Goal: Task Accomplishment & Management: Use online tool/utility

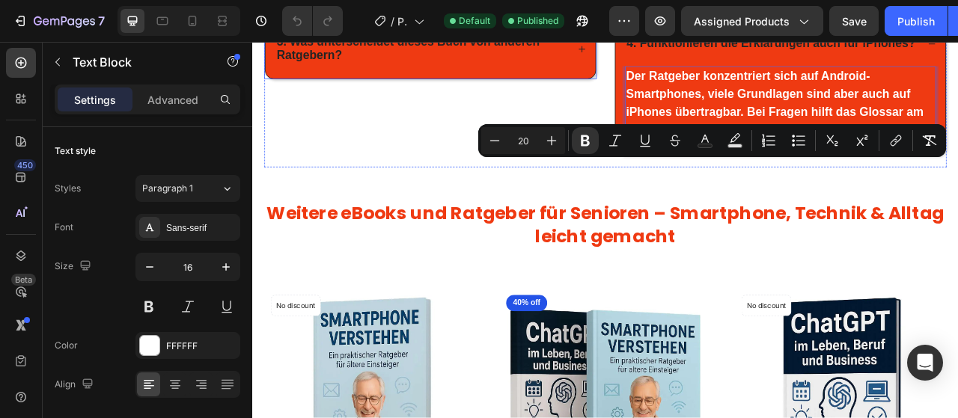
scroll to position [1084, 0]
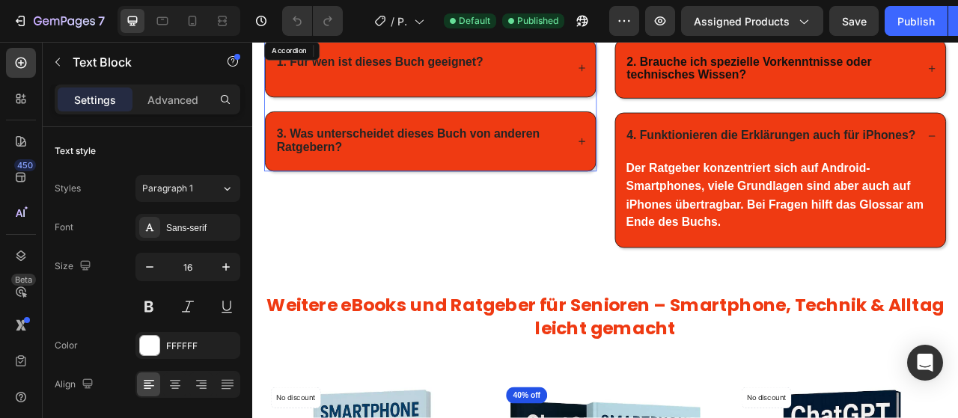
click at [430, 69] on strong "1. Für wen ist dieses Buch geeignet?" at bounding box center [414, 67] width 263 height 16
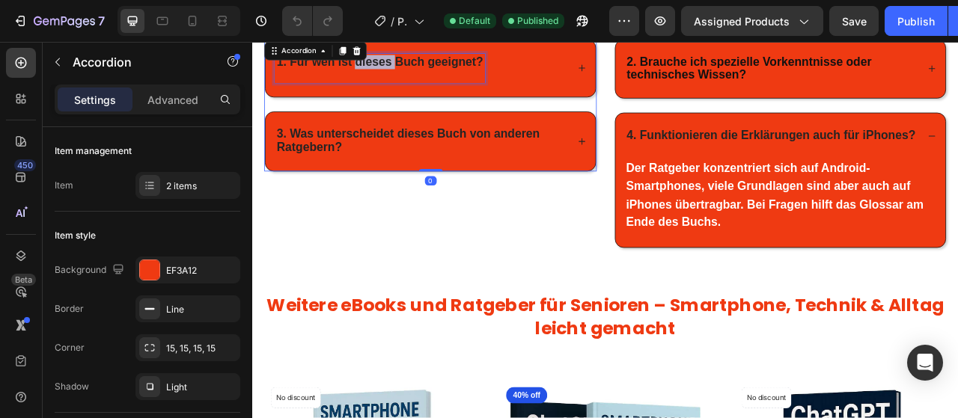
click at [430, 69] on strong "1. Für wen ist dieses Buch geeignet?" at bounding box center [414, 67] width 263 height 16
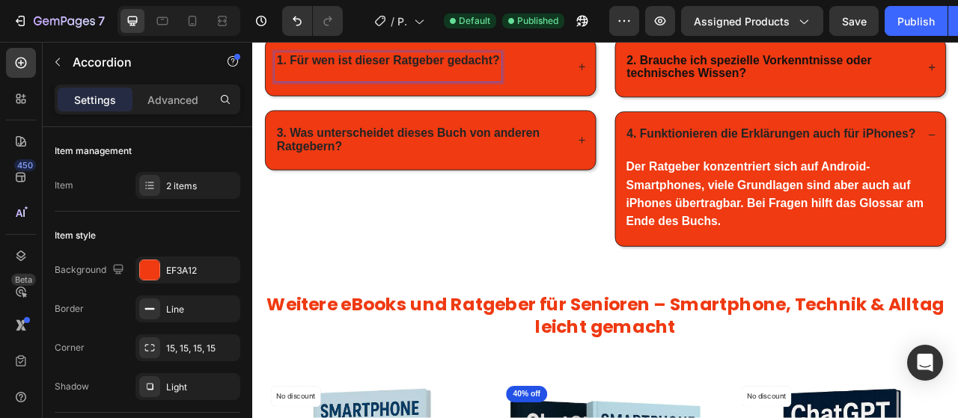
scroll to position [1078, 0]
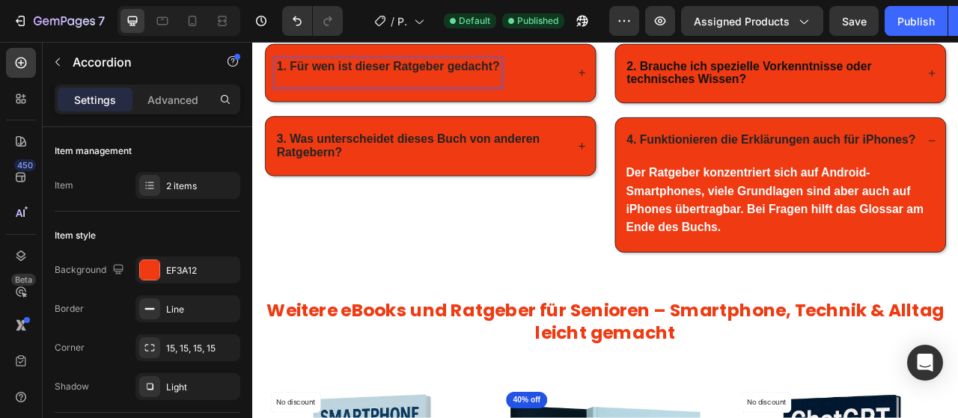
click at [672, 75] on div "1. Für wen ist dieser Ratgeber gedacht?" at bounding box center [479, 82] width 420 height 73
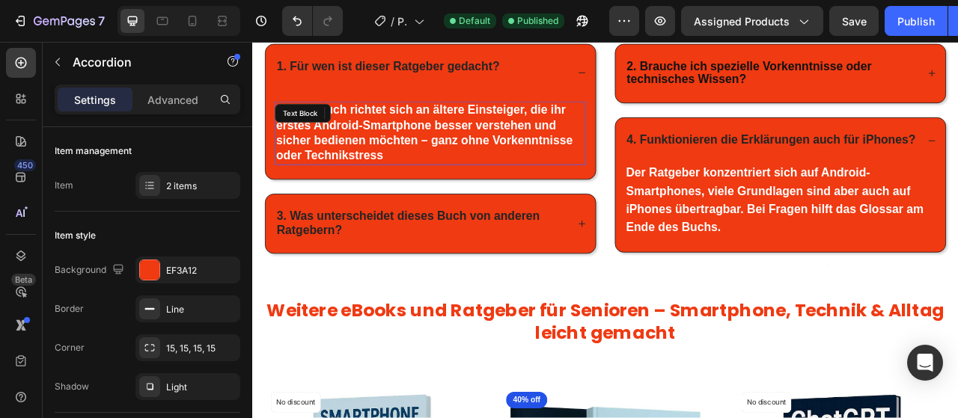
click at [395, 122] on span "Dieses Buch richtet sich an ältere Einsteiger, die ihr erstes Android-Smartphon…" at bounding box center [470, 158] width 377 height 75
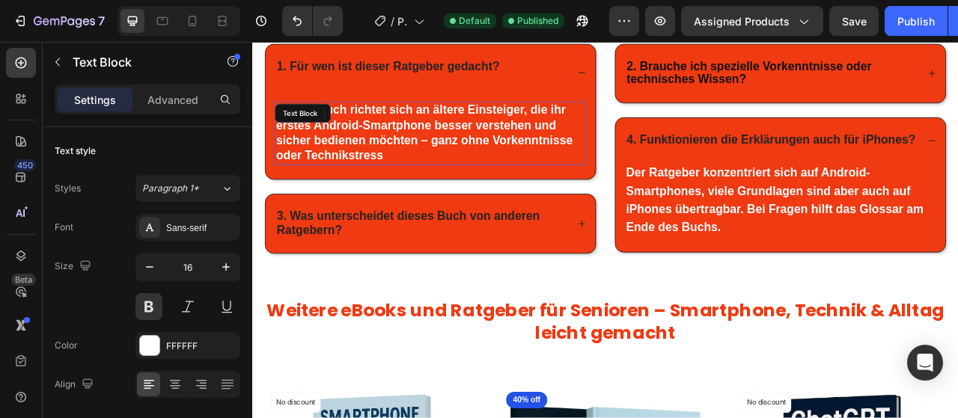
click at [395, 122] on span "Dieses Buch richtet sich an ältere Einsteiger, die ihr erstes Android-Smartphon…" at bounding box center [470, 158] width 377 height 75
click at [352, 122] on div "Text Block" at bounding box center [316, 133] width 71 height 24
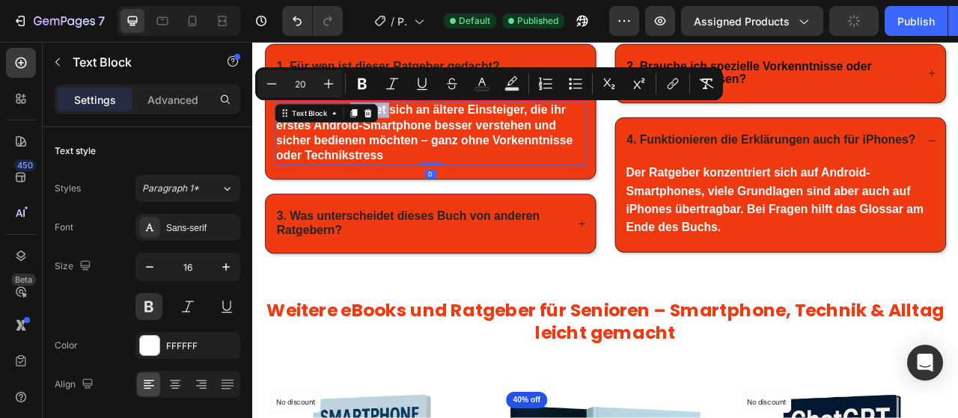
click at [469, 127] on span "Dieses Buch richtet sich an ältere Einsteiger, die ihr erstes Android-Smartphon…" at bounding box center [470, 158] width 377 height 75
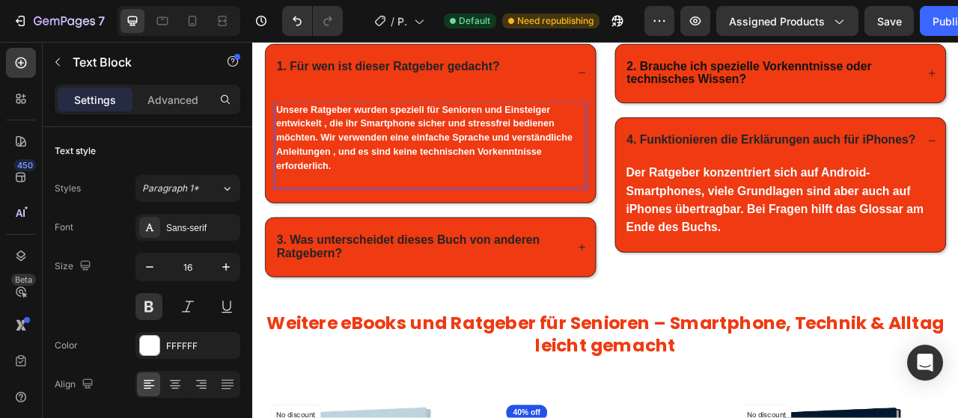
click at [403, 217] on p "Unsere Ratgeber wurden speziell für Senioren und Einsteiger entwickelt , die ih…" at bounding box center [478, 174] width 393 height 108
click at [365, 199] on p "Unsere Ratgeber wurden speziell für Senioren und Einsteiger entwickelt , die ih…" at bounding box center [478, 174] width 393 height 108
click at [333, 219] on p "Unsere Ratgeber wurden speziell für Senioren und Einsteiger entwickelt , die ih…" at bounding box center [478, 174] width 393 height 108
click at [359, 199] on p "Unsere Ratgeber wurden speziell für Senioren und Einsteiger entwickelt , die ih…" at bounding box center [478, 174] width 393 height 108
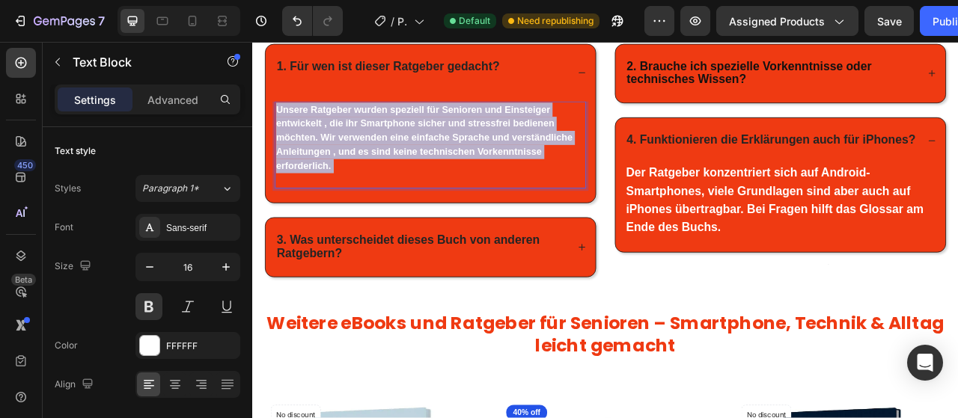
click at [359, 199] on p "Unsere Ratgeber wurden speziell für Senioren und Einsteiger entwickelt , die ih…" at bounding box center [478, 174] width 393 height 108
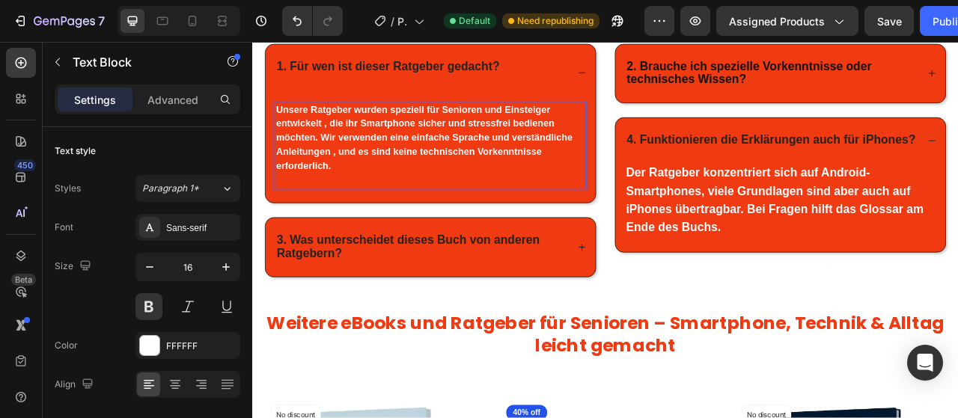
click at [359, 199] on p "Unsere Ratgeber wurden speziell für Senioren und Einsteiger entwickelt , die ih…" at bounding box center [478, 174] width 393 height 108
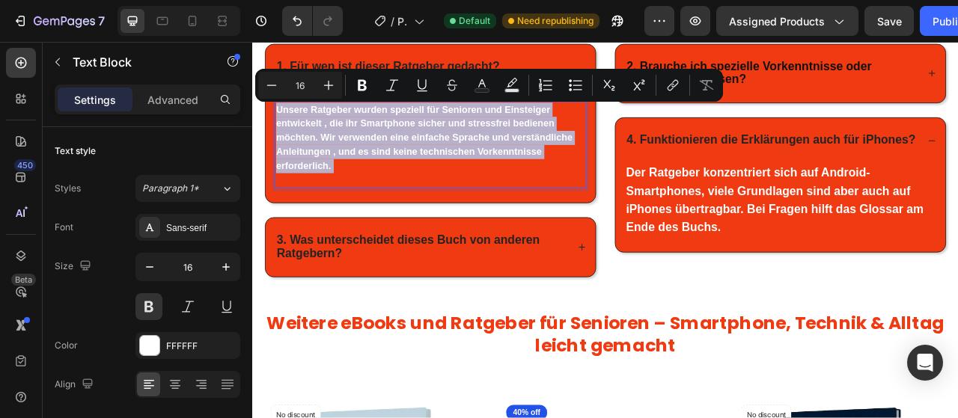
click at [359, 199] on p "Unsere Ratgeber wurden speziell für Senioren und Einsteiger entwickelt , die ih…" at bounding box center [478, 174] width 393 height 108
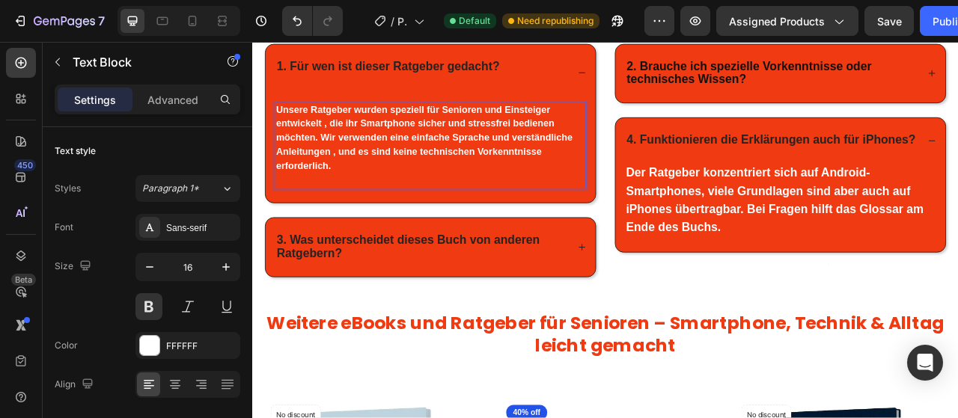
click at [349, 215] on p "Unsere Ratgeber wurden speziell für Senioren und Einsteiger entwickelt , die ih…" at bounding box center [478, 174] width 393 height 108
click at [349, 214] on p "Unsere Ratgeber wurden speziell für Senioren und Einsteiger entwickelt , die ih…" at bounding box center [478, 174] width 393 height 108
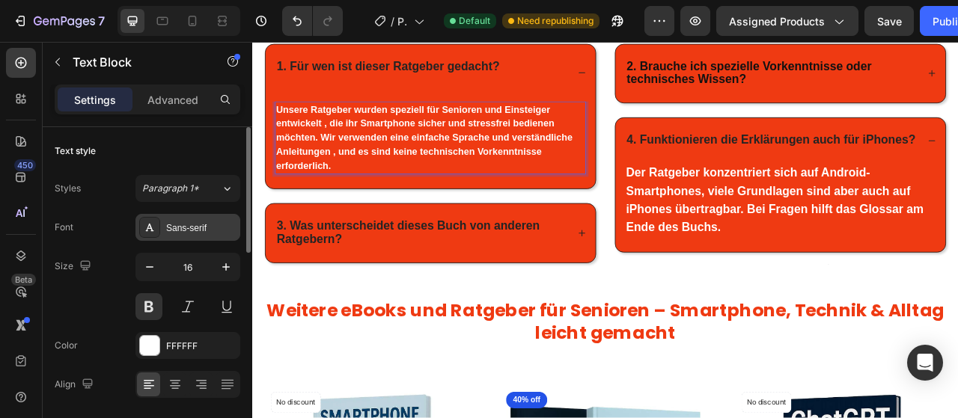
click at [206, 223] on div "Sans-serif" at bounding box center [201, 228] width 70 height 13
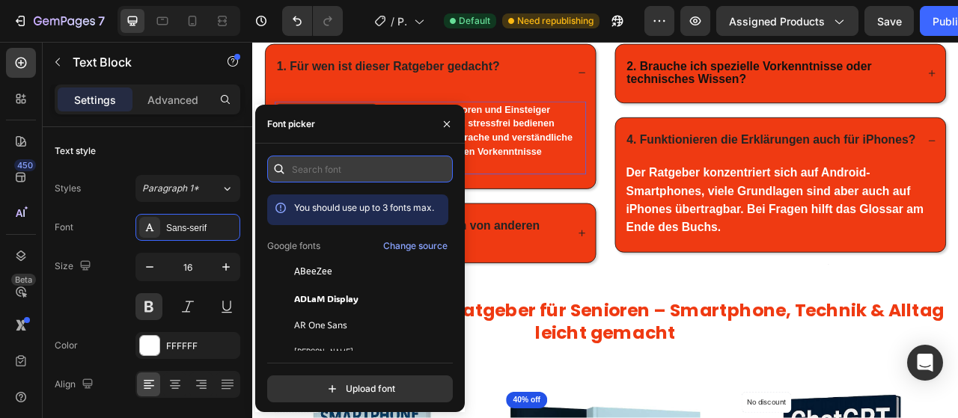
click at [324, 165] on input "text" at bounding box center [360, 169] width 186 height 27
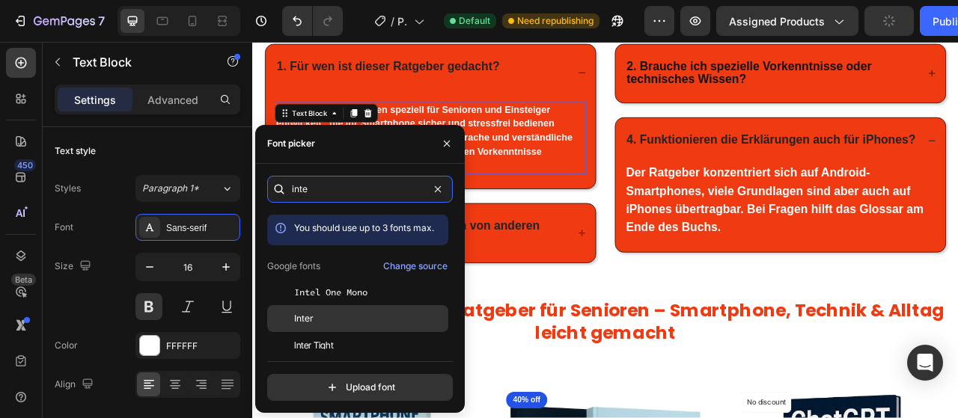
type input "inte"
click at [361, 321] on div "Inter" at bounding box center [369, 318] width 151 height 13
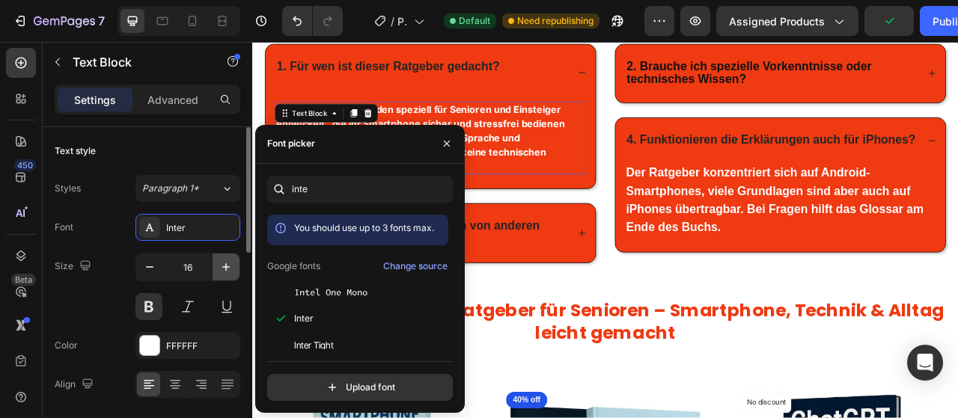
click at [228, 266] on icon "button" at bounding box center [226, 267] width 15 height 15
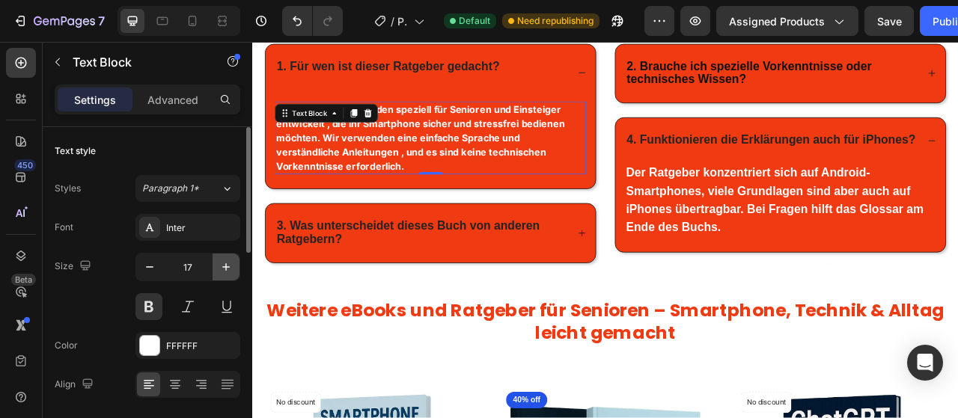
click at [228, 266] on icon "button" at bounding box center [226, 267] width 15 height 15
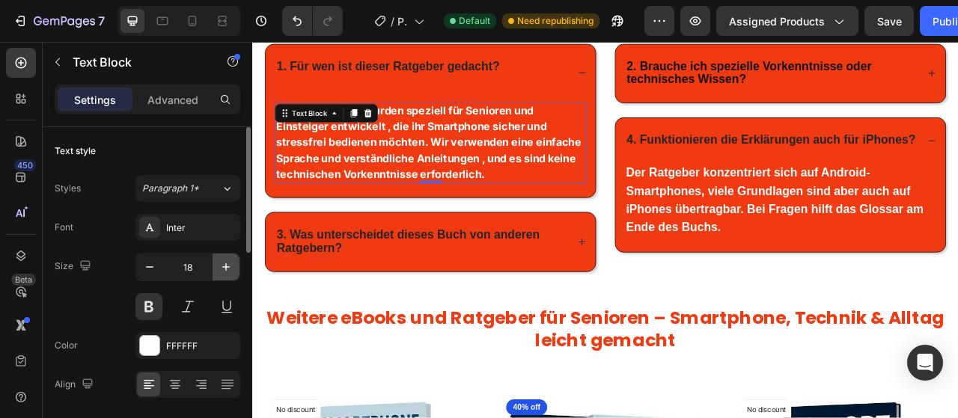
click at [228, 264] on icon "button" at bounding box center [226, 267] width 15 height 15
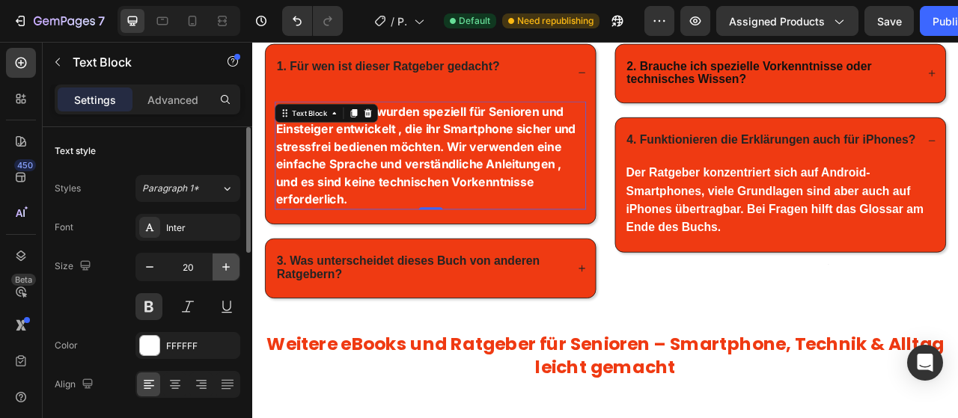
click at [228, 264] on icon "button" at bounding box center [226, 267] width 15 height 15
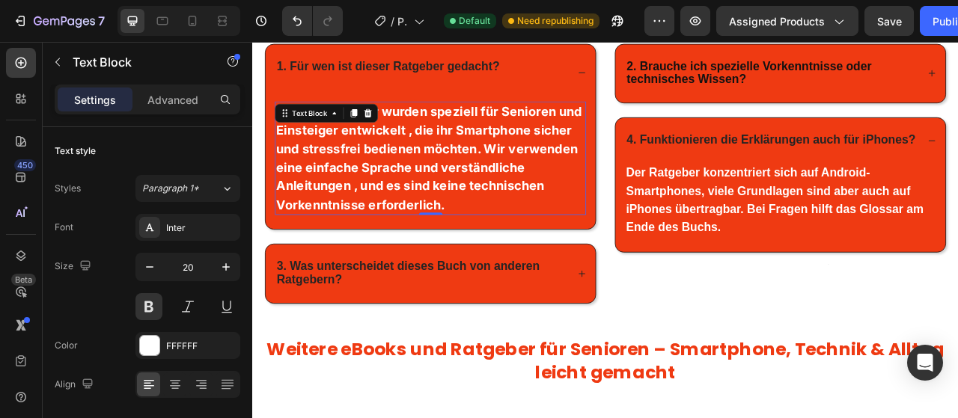
click at [527, 171] on p "Unsere Ratgeber wurden speziell für Senioren und Einsteiger entwickelt , die ih…" at bounding box center [478, 190] width 393 height 141
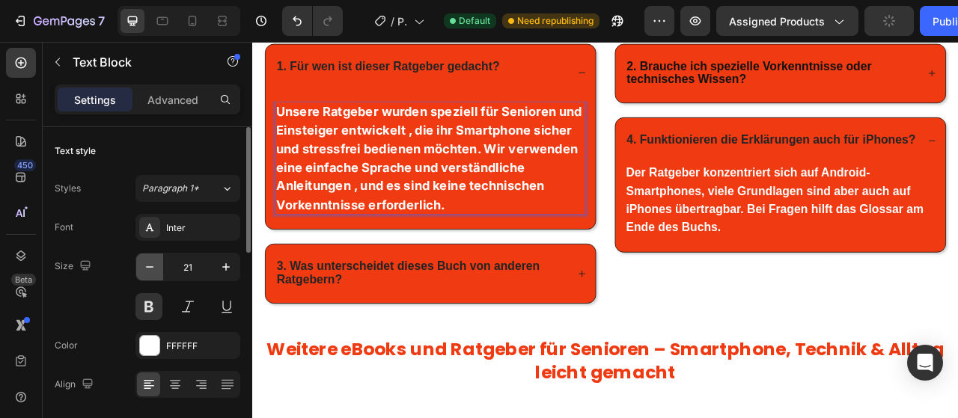
click at [150, 265] on icon "button" at bounding box center [149, 267] width 15 height 15
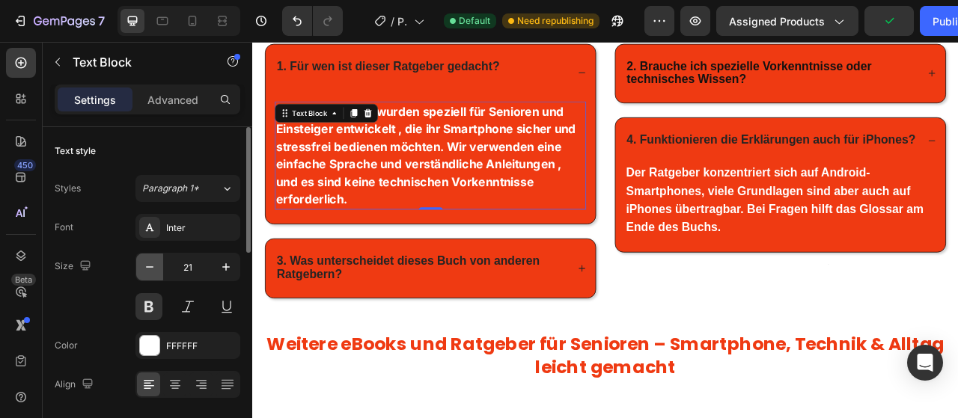
type input "20"
drag, startPoint x: 152, startPoint y: 302, endPoint x: 5, endPoint y: 304, distance: 146.7
click at [152, 302] on button at bounding box center [149, 306] width 27 height 27
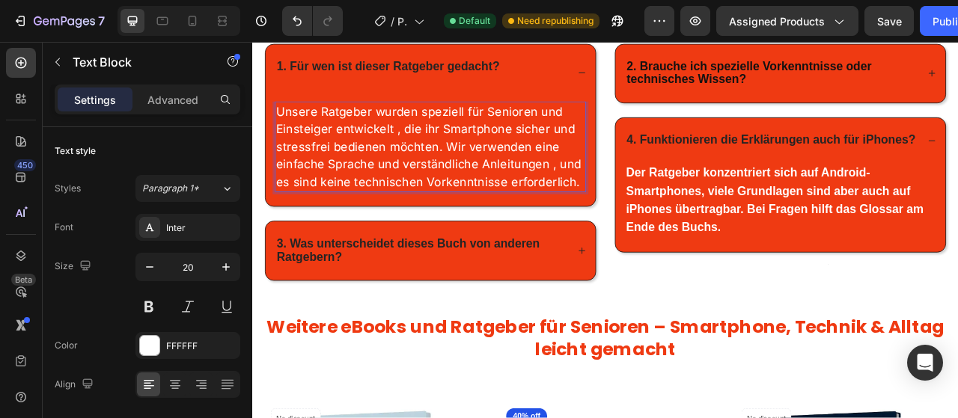
click at [526, 212] on p "Unsere Ratgeber wurden speziell für Senioren und Einsteiger entwickelt , die ih…" at bounding box center [478, 176] width 393 height 112
click at [525, 215] on p "Unsere Ratgeber wurden speziell für Senioren und Einsteiger entwickelt , die ih…" at bounding box center [478, 176] width 393 height 112
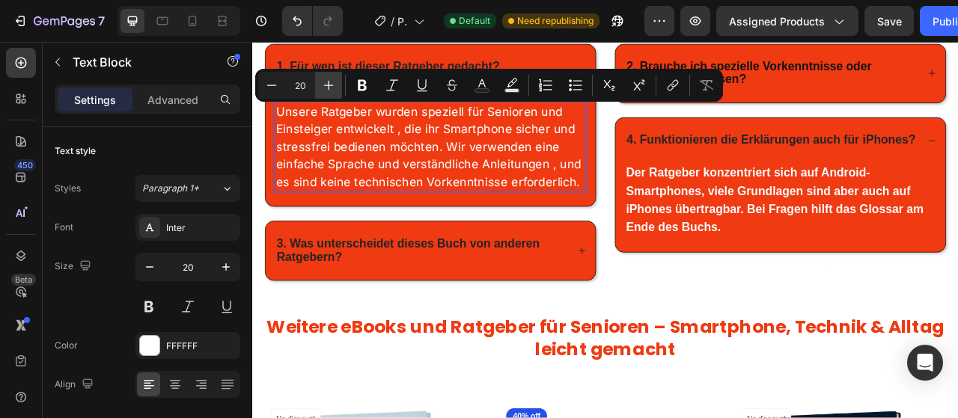
click at [325, 84] on icon "Editor contextual toolbar" at bounding box center [328, 85] width 15 height 15
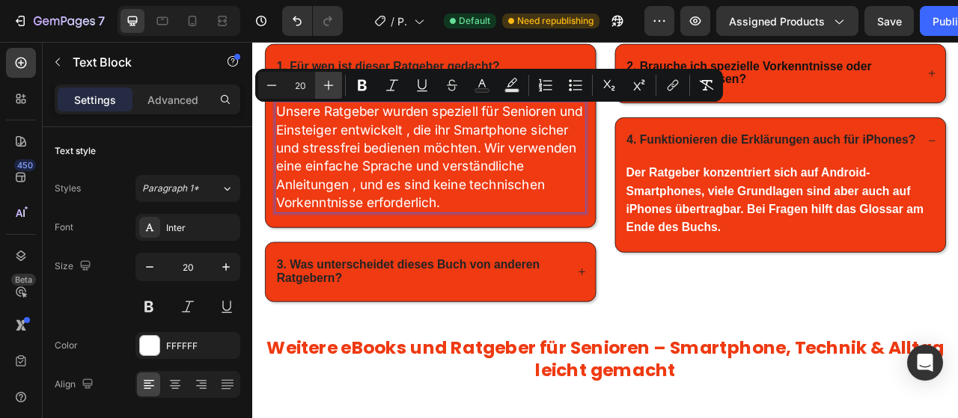
type input "22"
click at [325, 84] on icon "Editor contextual toolbar" at bounding box center [328, 85] width 15 height 15
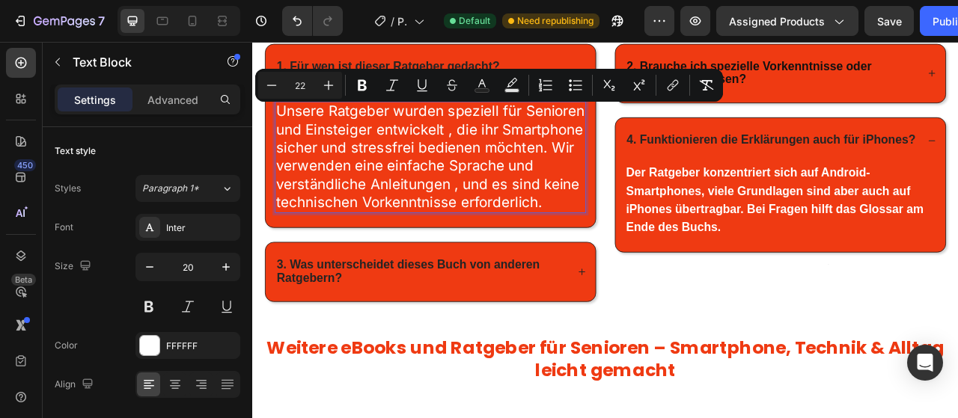
click at [488, 252] on span "Unsere Ratgeber wurden speziell für Senioren und Einsteiger entwickelt , die ih…" at bounding box center [478, 189] width 393 height 138
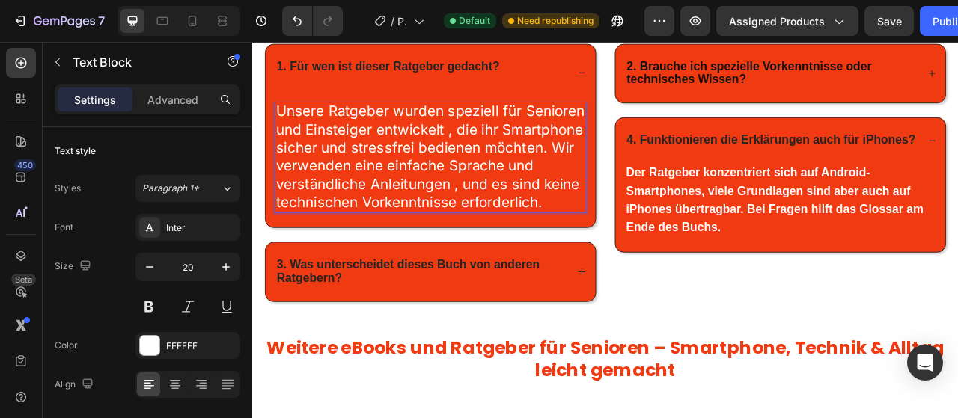
click at [341, 82] on strong "1. Für wen ist dieser Ratgeber gedacht?" at bounding box center [425, 73] width 284 height 16
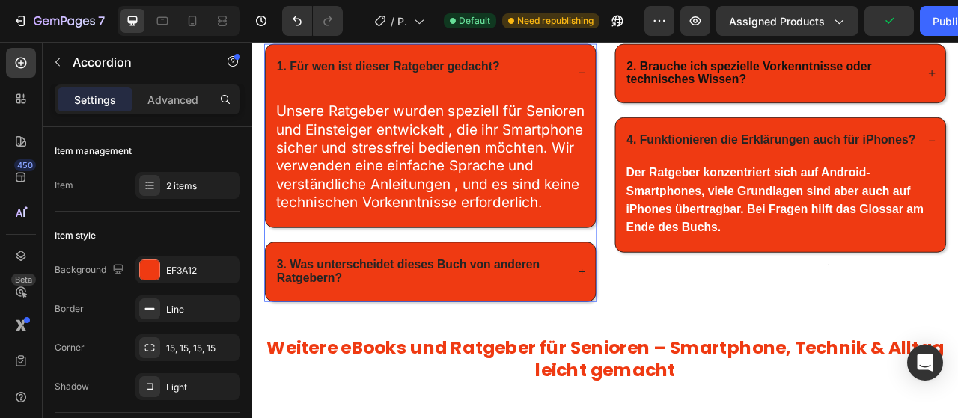
click at [341, 82] on strong "1. Für wen ist dieser Ratgeber gedacht?" at bounding box center [425, 73] width 284 height 16
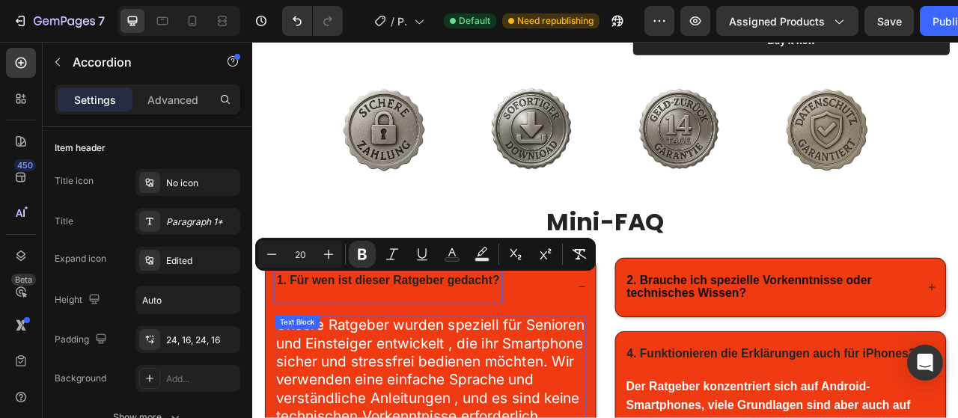
scroll to position [0, 0]
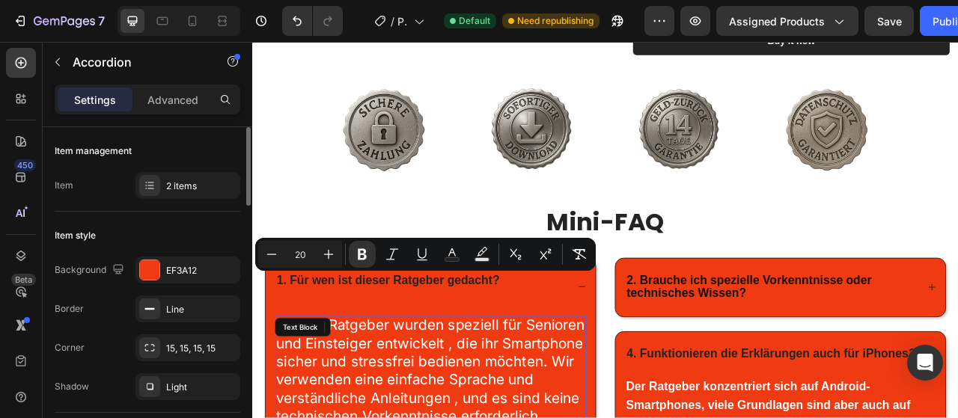
click at [379, 377] on div "1. Für wen ist dieser Ratgeber gedacht?" at bounding box center [479, 354] width 420 height 73
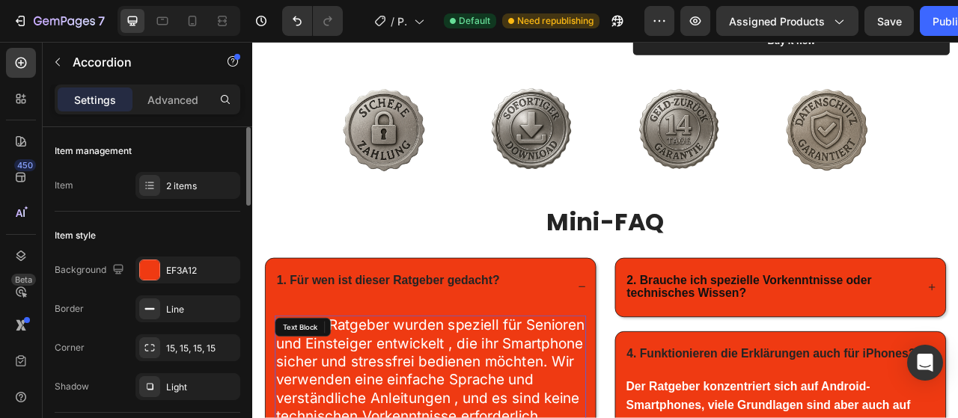
click at [380, 334] on div "1. Für wen ist dieser Ratgeber gedacht?" at bounding box center [479, 354] width 420 height 73
click at [379, 334] on div "1. Für wen ist dieser Ratgeber gedacht?" at bounding box center [479, 354] width 420 height 73
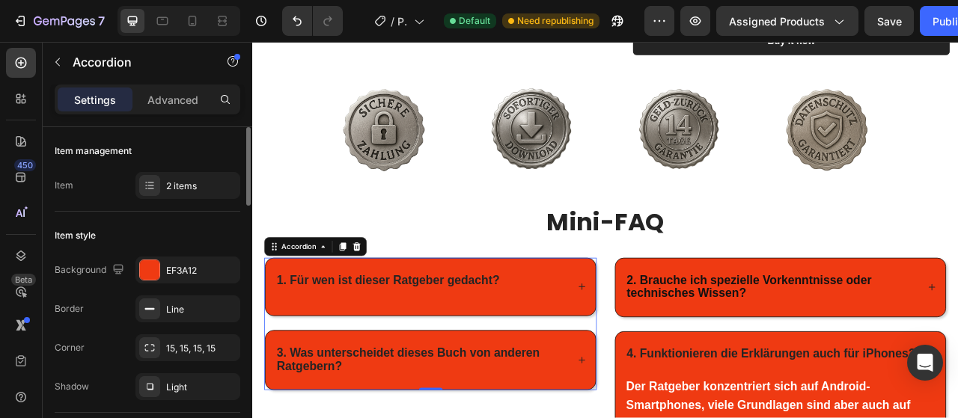
click at [379, 334] on div "1. Für wen ist dieser Ratgeber gedacht?" at bounding box center [479, 354] width 420 height 73
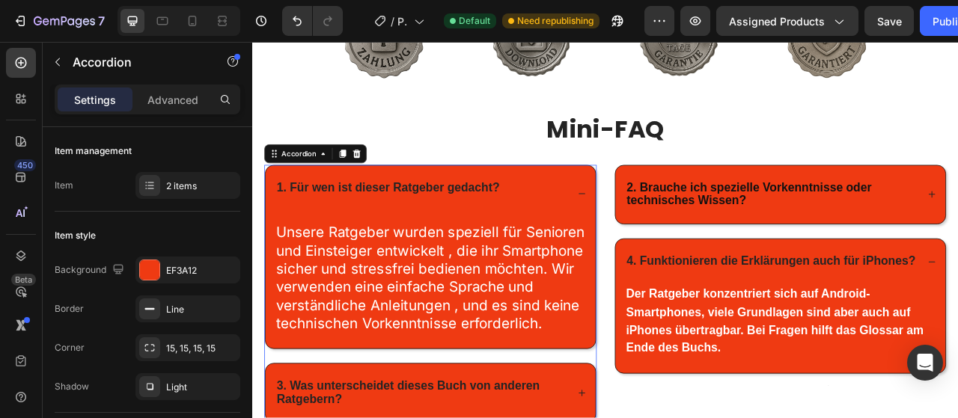
click at [392, 250] on p "Rich Text Editor. Editing area: main" at bounding box center [425, 245] width 284 height 16
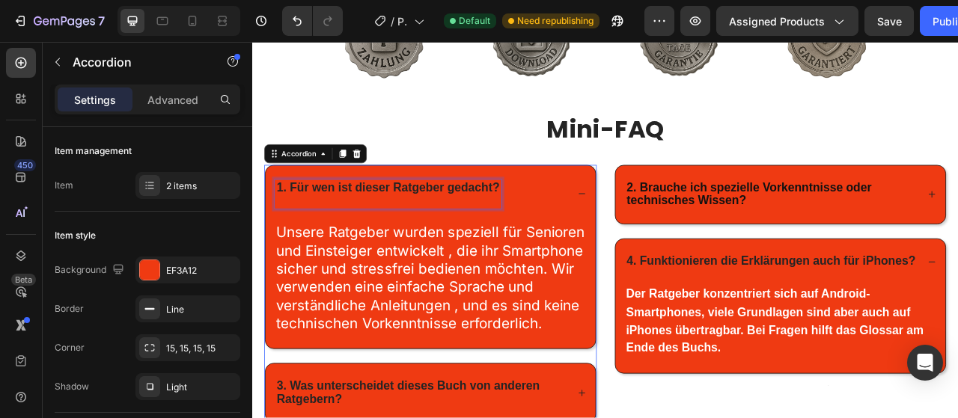
click at [386, 261] on div "1. Für wen ist dieser Ratgeber gedacht?" at bounding box center [479, 236] width 420 height 73
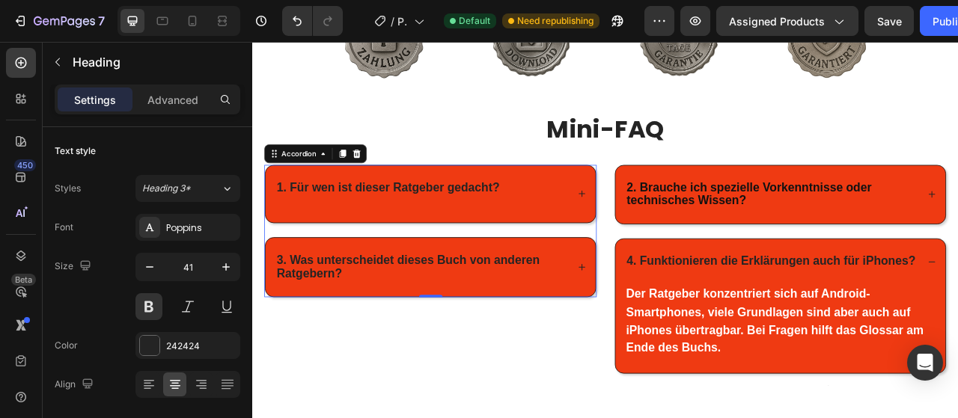
click at [583, 151] on h2 "Mini-FAQ" at bounding box center [701, 153] width 868 height 43
drag, startPoint x: 463, startPoint y: 230, endPoint x: 463, endPoint y: 221, distance: 9.0
click at [463, 229] on strong "1. Für wen ist dieser Ratgeber gedacht?" at bounding box center [425, 227] width 284 height 16
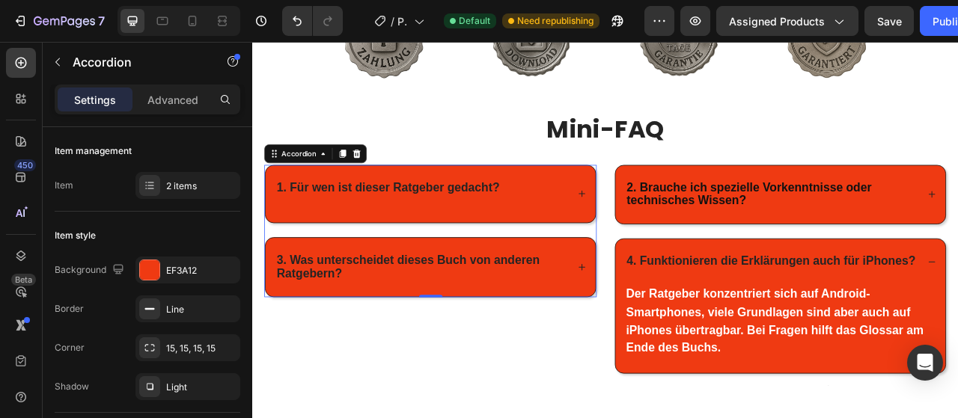
click at [458, 220] on strong "1. Für wen ist dieser Ratgeber gedacht?" at bounding box center [425, 227] width 284 height 16
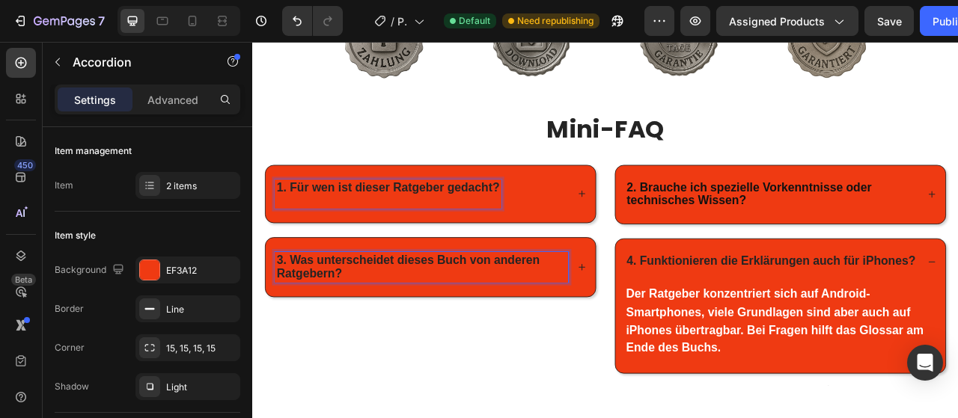
click at [415, 336] on p "3. Was unterscheidet dieses Buch von anderen Ratgebern?" at bounding box center [467, 329] width 369 height 34
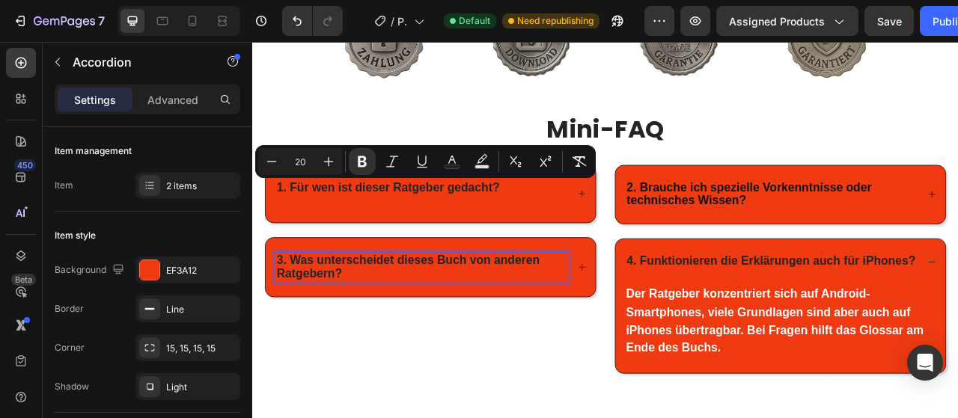
click at [353, 218] on div "1. Für wen ist dieser Ratgeber gedacht?" at bounding box center [425, 236] width 288 height 37
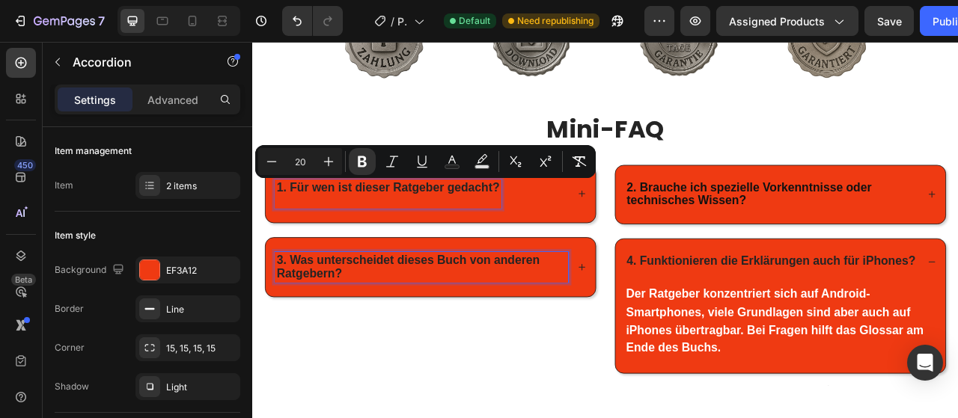
click at [353, 218] on div "1. Für wen ist dieser Ratgeber gedacht?" at bounding box center [425, 236] width 288 height 37
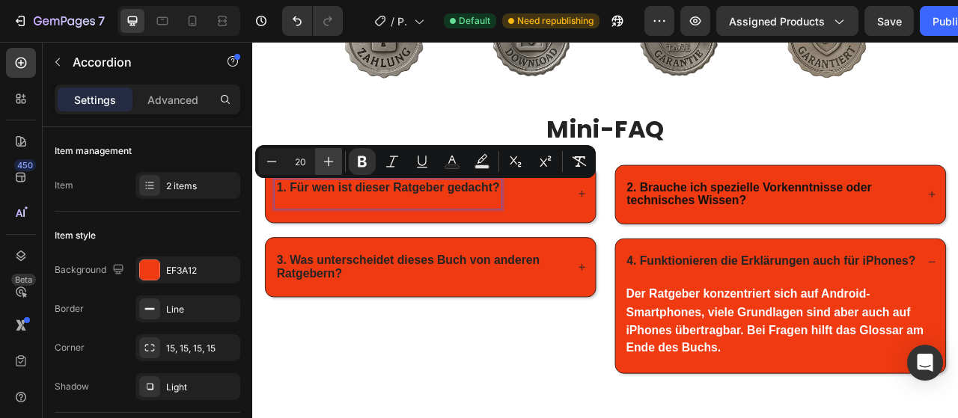
click at [332, 161] on icon "Editor contextual toolbar" at bounding box center [328, 161] width 15 height 15
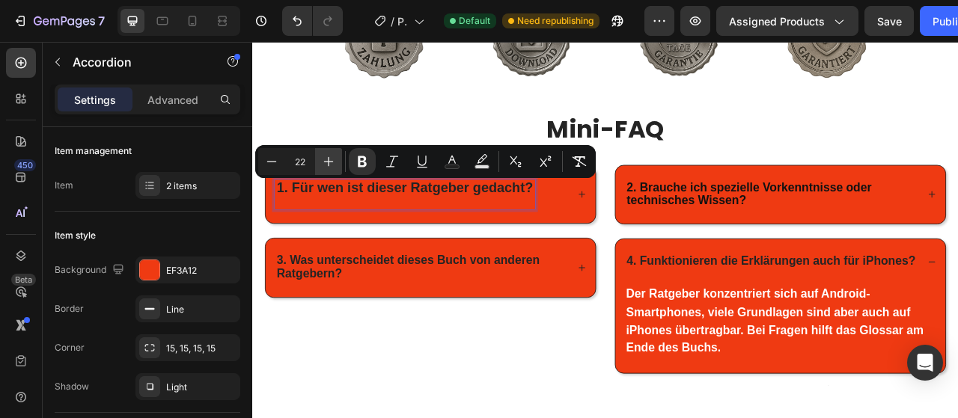
type input "23"
click at [332, 161] on icon "Editor contextual toolbar" at bounding box center [328, 161] width 15 height 15
click at [610, 398] on div "1. Für wen ist dieser Ratgeber gedacht? 3. Was unterscheidet dieses Buch von an…" at bounding box center [478, 339] width 423 height 281
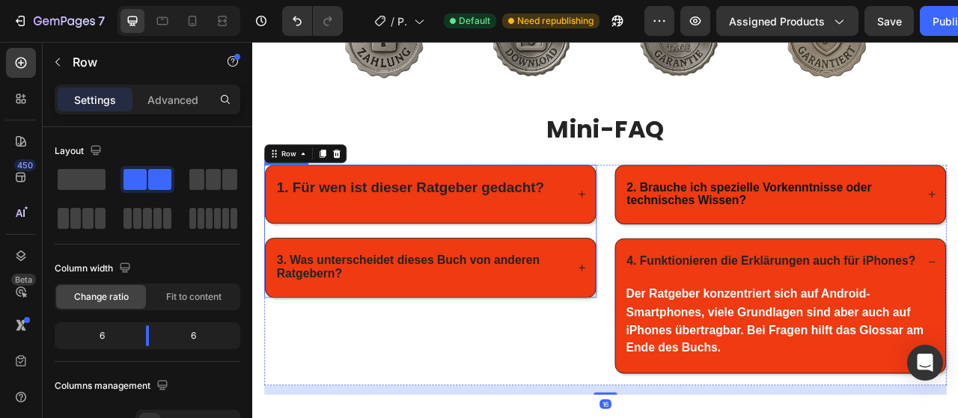
click at [672, 320] on div "3. Was unterscheidet dieses Buch von anderen Ratgebern?" at bounding box center [479, 330] width 420 height 75
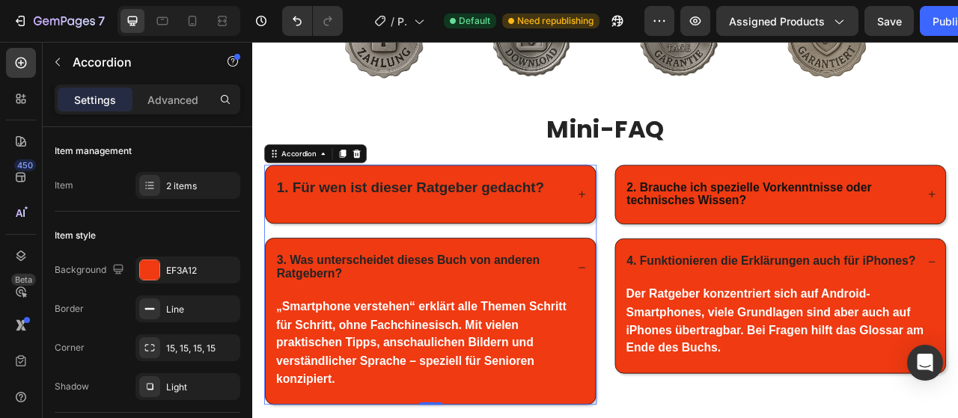
click at [422, 275] on div "1. Für wen ist dieser Ratgeber gedacht? 3. Was unterscheidet dieses Buch von an…" at bounding box center [478, 351] width 423 height 305
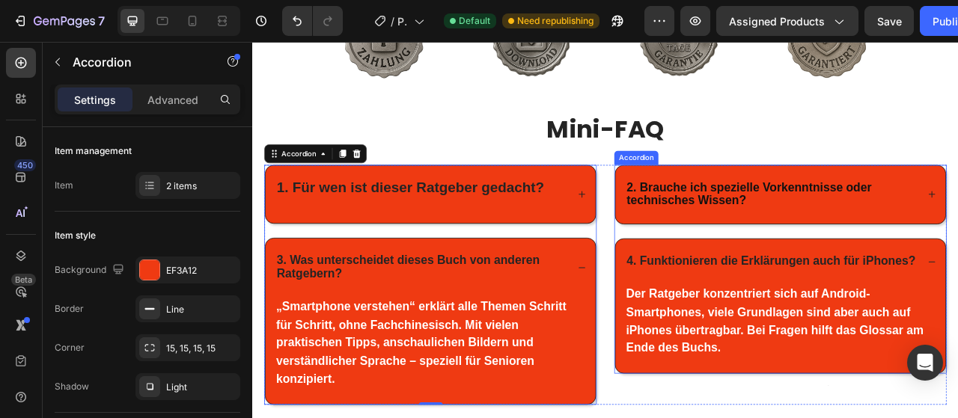
click at [838, 204] on div "2. Brauche ich spezielle Vorkenntnisse oder technisches Wissen?" at bounding box center [924, 237] width 420 height 75
click at [830, 216] on div "2. Brauche ich spezielle Vorkenntnisse oder technisches Wissen?" at bounding box center [924, 237] width 420 height 75
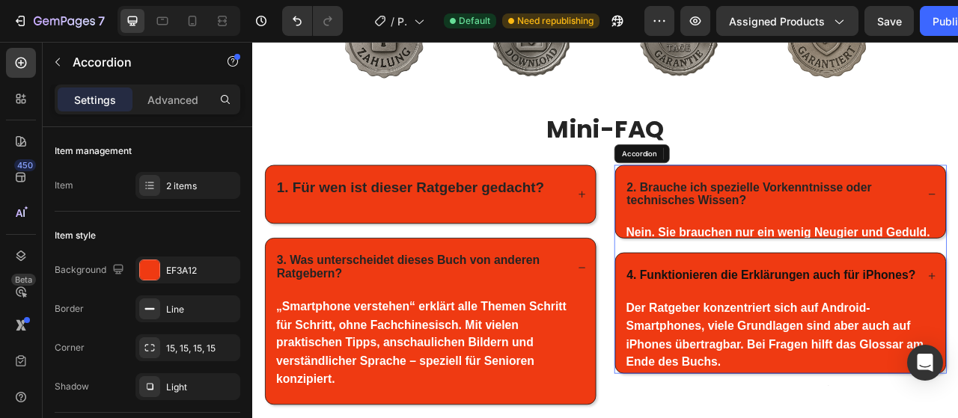
click at [830, 216] on div "2. Brauche ich spezielle Vorkenntnisse oder technisches Wissen?" at bounding box center [924, 237] width 420 height 75
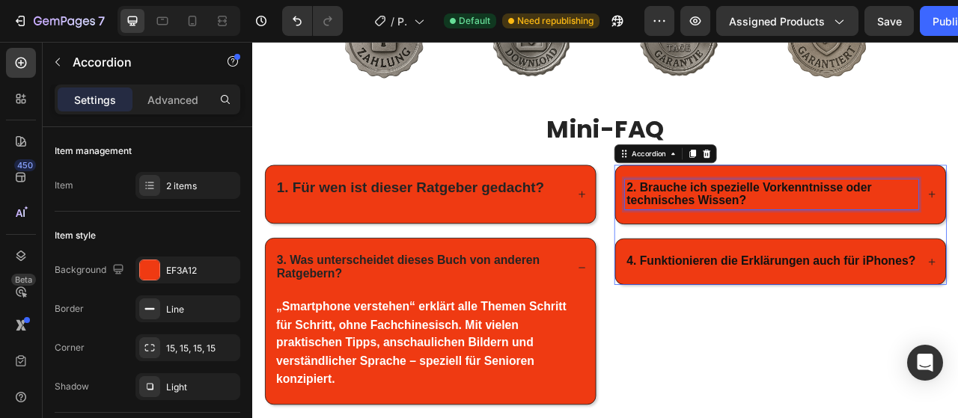
click at [829, 226] on strong "2. Brauche ich spezielle Vorkenntnisse oder technisches Wissen?" at bounding box center [883, 236] width 311 height 34
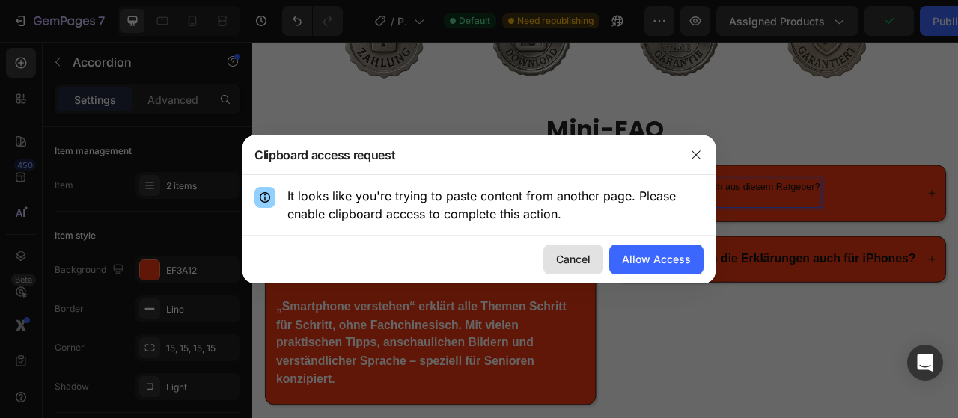
click at [564, 264] on div "Cancel" at bounding box center [573, 260] width 34 height 16
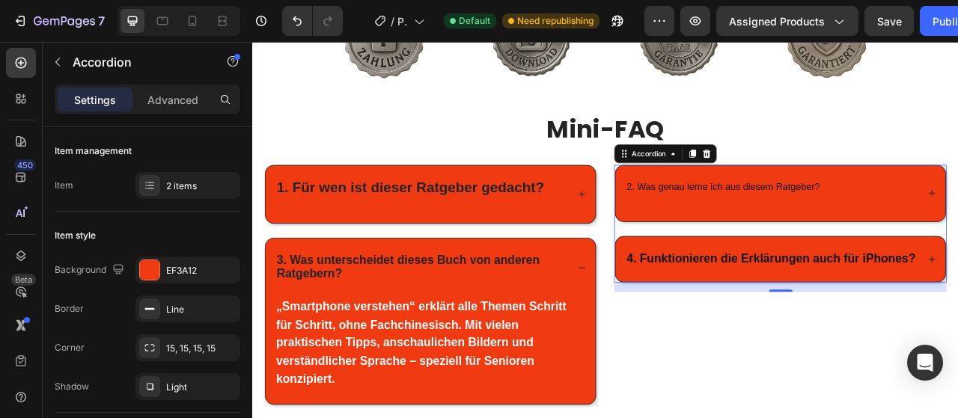
click at [765, 225] on p "2. Was genau lerne ich aus diesem Ratgeber?" at bounding box center [851, 235] width 246 height 31
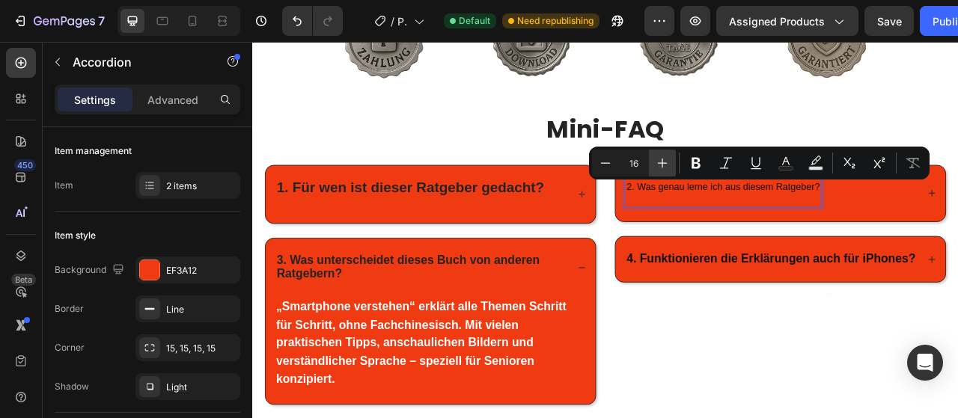
click at [666, 167] on icon "Editor contextual toolbar" at bounding box center [662, 163] width 15 height 15
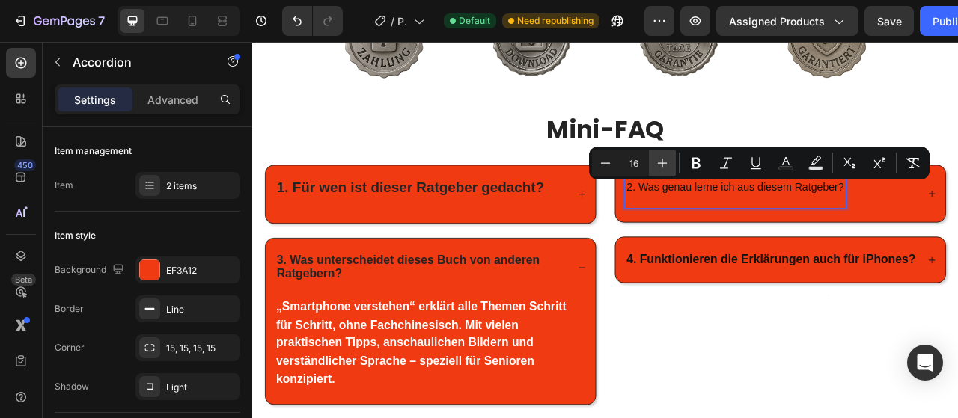
click at [666, 167] on icon "Editor contextual toolbar" at bounding box center [662, 163] width 15 height 15
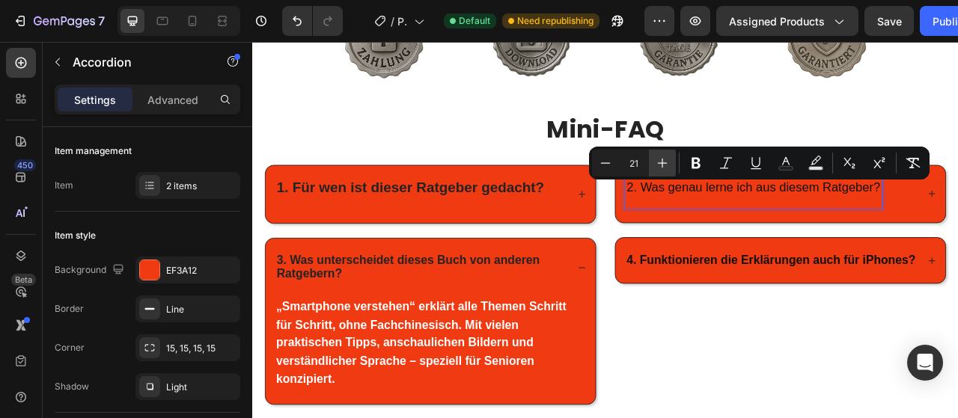
click at [666, 167] on icon "Editor contextual toolbar" at bounding box center [662, 163] width 15 height 15
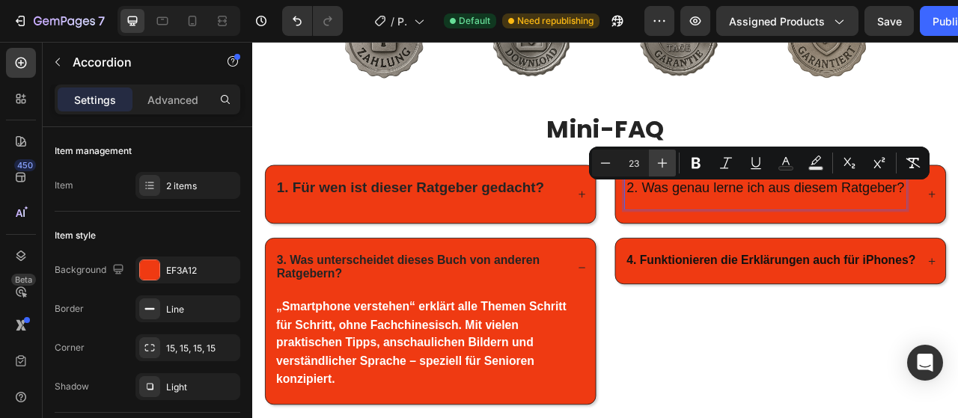
click at [666, 167] on icon "Editor contextual toolbar" at bounding box center [662, 163] width 15 height 15
type input "24"
click at [689, 165] on icon "Editor contextual toolbar" at bounding box center [696, 163] width 15 height 15
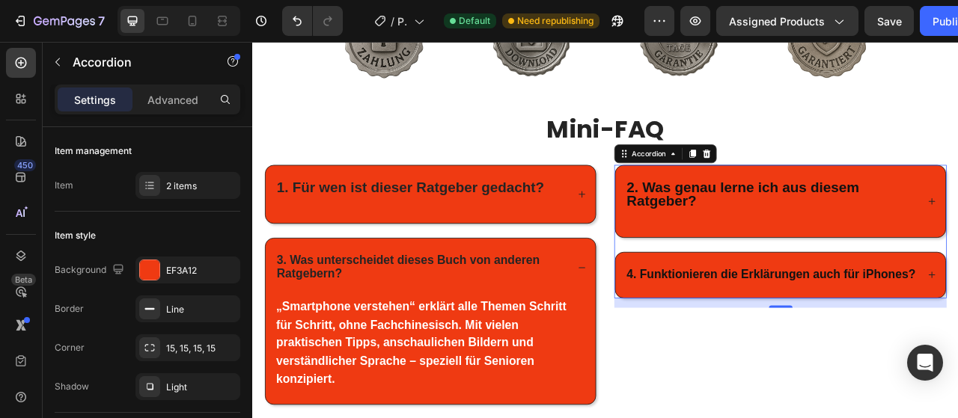
click at [859, 418] on div "Mini-FAQ Heading Row 1. Für wen ist dieser Ratgeber gedacht? 3. Was unterscheid…" at bounding box center [701, 324] width 898 height 414
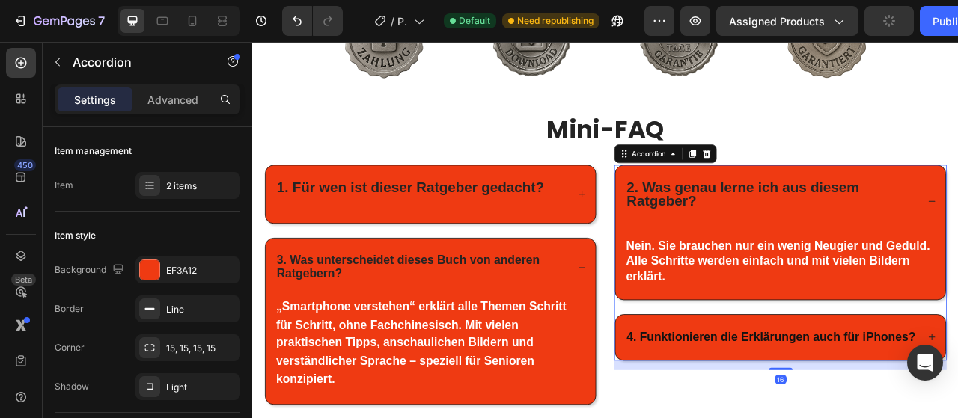
click at [778, 278] on div "2. Was genau lerne ich aus diesem Ratgeber?" at bounding box center [924, 245] width 420 height 91
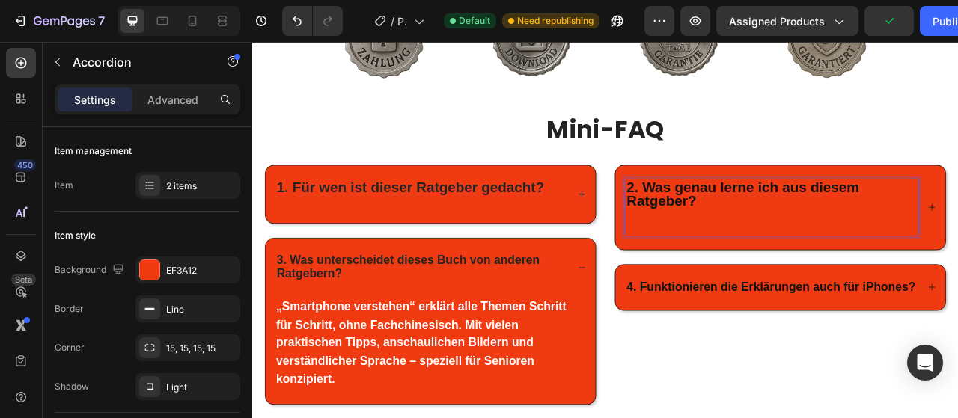
click at [787, 262] on p "2. Was genau lerne ich aus diesem Ratgeber?" at bounding box center [912, 253] width 369 height 67
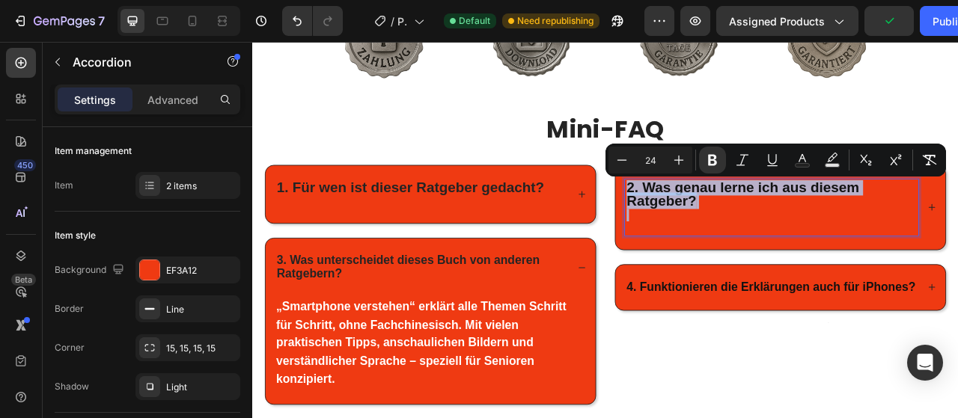
click at [906, 267] on p "2. Was genau lerne ich aus diesem Ratgeber?" at bounding box center [912, 253] width 369 height 67
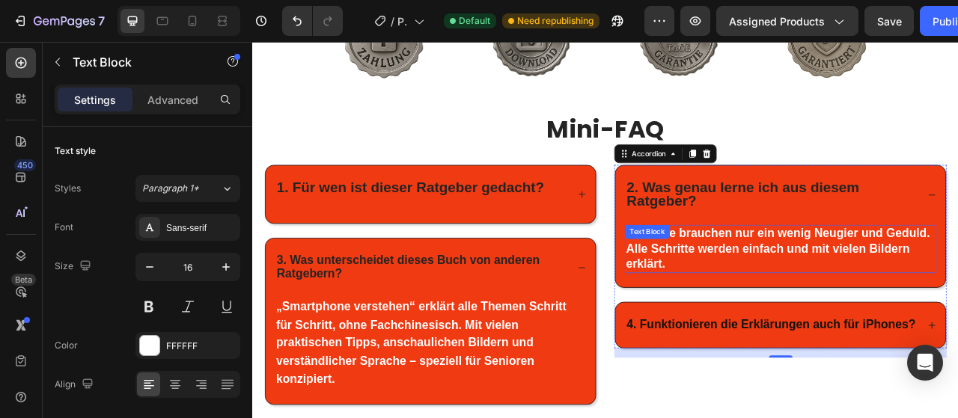
click at [832, 282] on strong "Nein. Sie brauchen nur ein wenig Neugier und Geduld. Alle Schritte werden einfa…" at bounding box center [921, 305] width 387 height 55
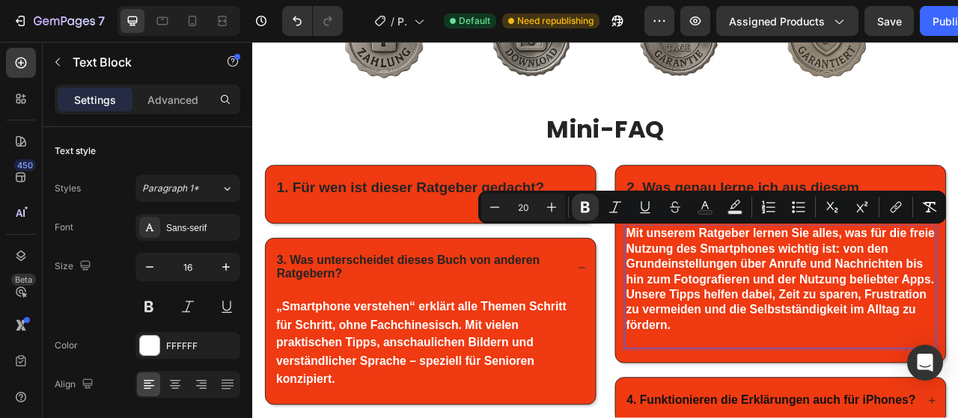
type input "16"
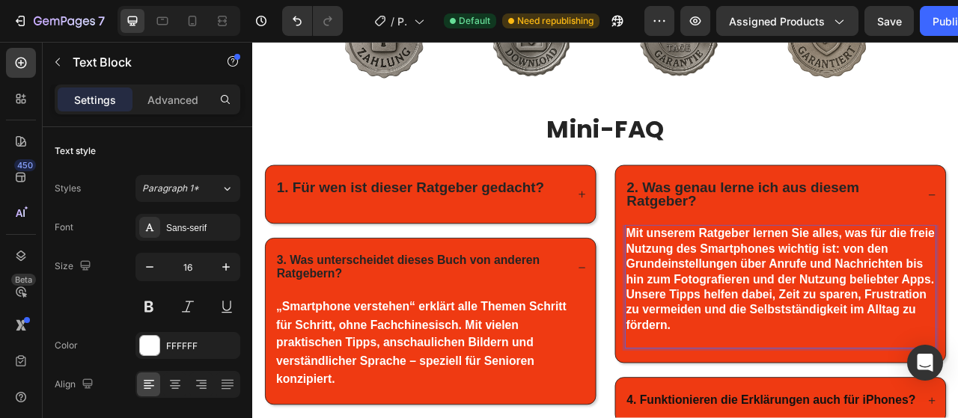
click at [855, 329] on strong "Mit unserem Ratgeber lernen Sie alles, was für die freie Nutzung des Smartphone…" at bounding box center [924, 344] width 393 height 133
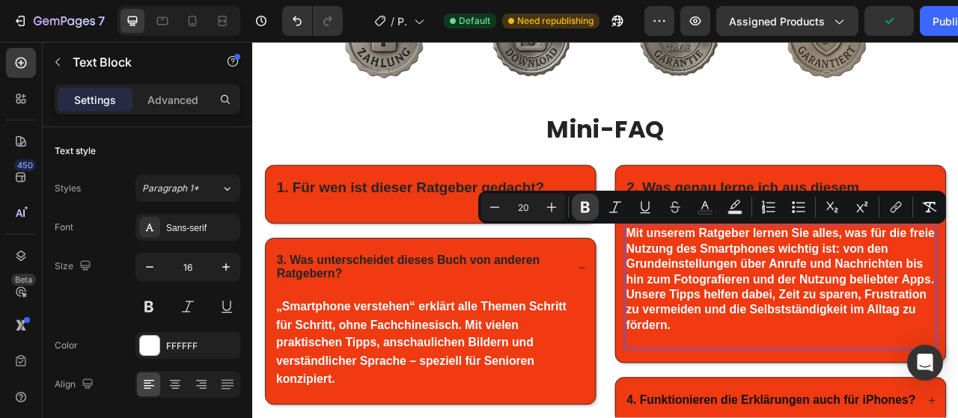
click at [582, 209] on icon "Editor contextual toolbar" at bounding box center [585, 207] width 9 height 11
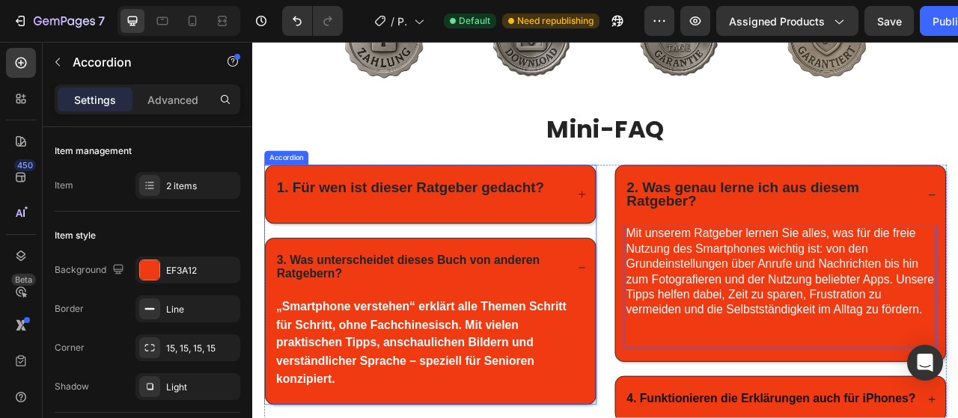
click at [638, 253] on div "1. Für wen ist dieser Ratgeber gedacht?" at bounding box center [468, 237] width 374 height 38
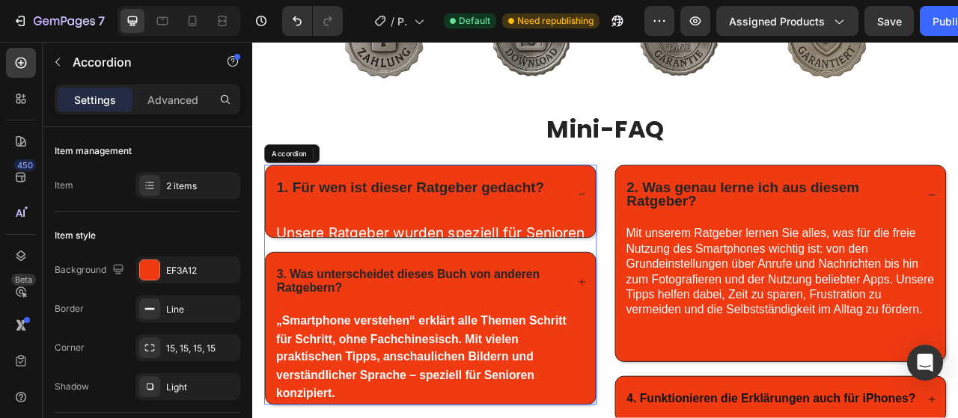
click at [637, 252] on div "1. Für wen ist dieser Ratgeber gedacht?" at bounding box center [468, 237] width 374 height 38
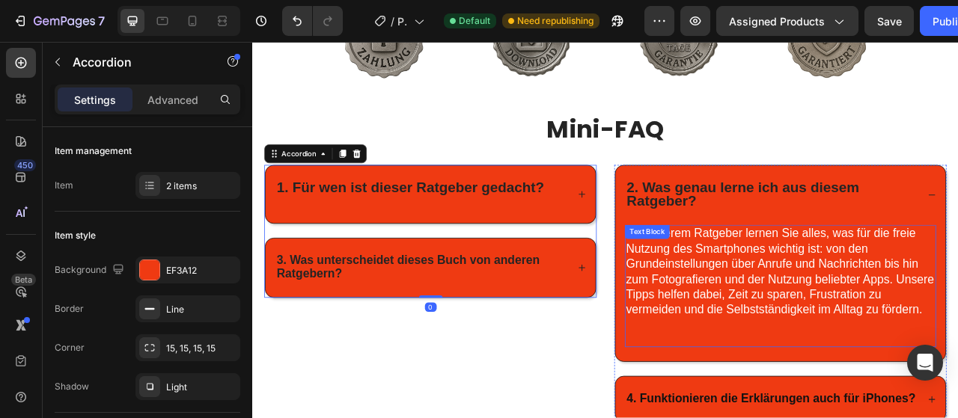
click at [898, 308] on span "Mit unserem Ratgeber lernen Sie alles, was für die freie Nutzung des Smartphone…" at bounding box center [924, 335] width 392 height 114
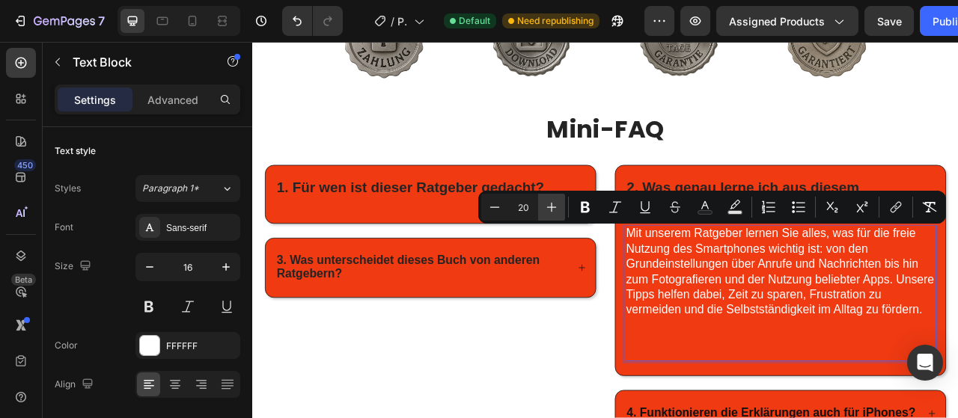
click at [546, 207] on icon "Editor contextual toolbar" at bounding box center [551, 207] width 15 height 15
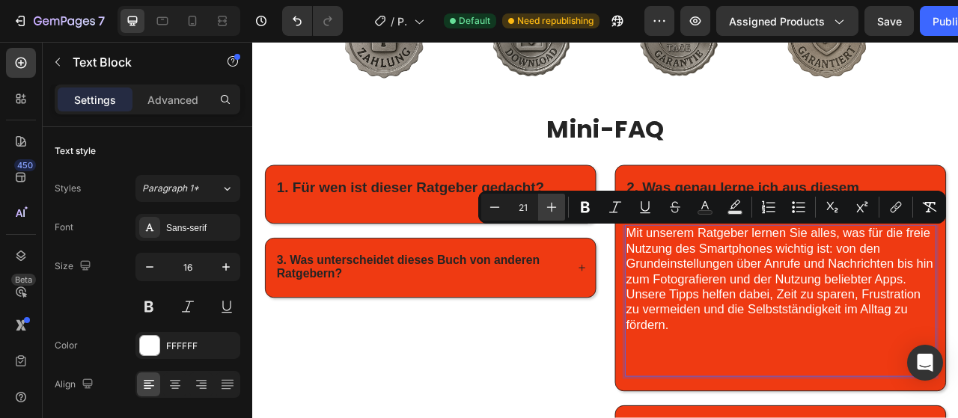
click at [546, 207] on icon "Editor contextual toolbar" at bounding box center [551, 207] width 15 height 15
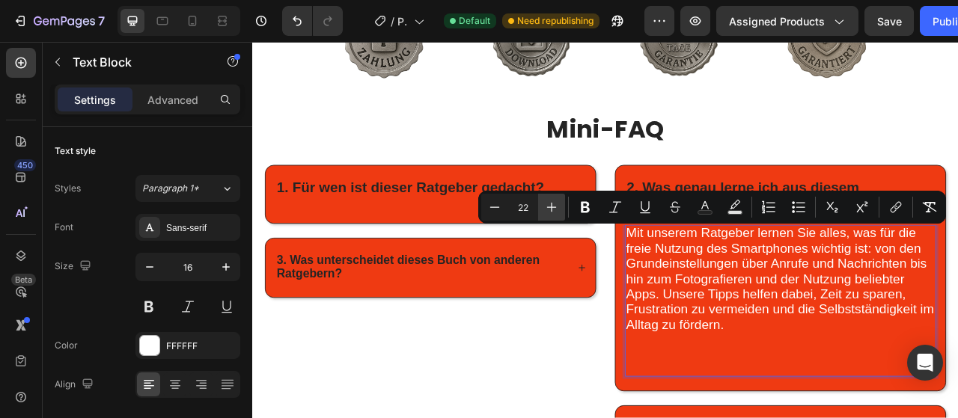
click at [546, 207] on icon "Editor contextual toolbar" at bounding box center [551, 207] width 15 height 15
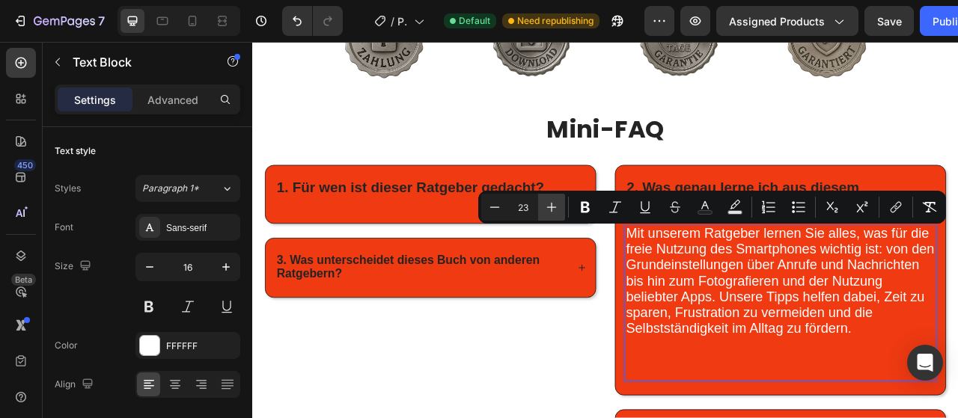
click at [546, 207] on icon "Editor contextual toolbar" at bounding box center [551, 207] width 15 height 15
type input "24"
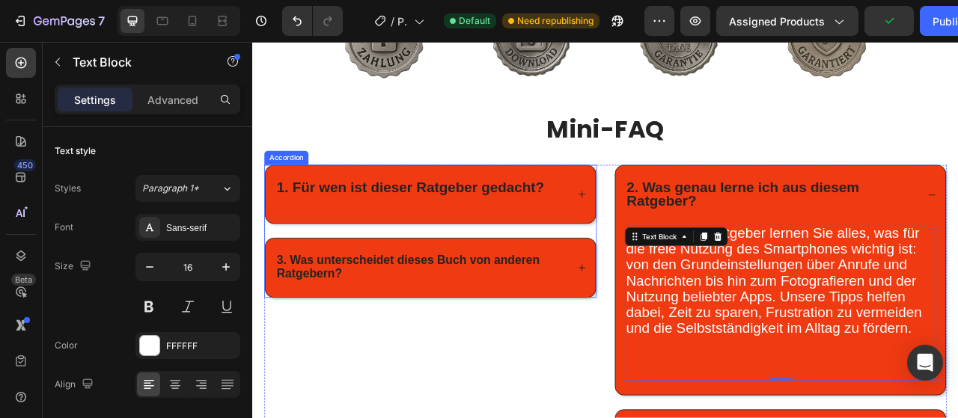
click at [341, 320] on strong "3. Was unterscheidet dieses Buch von anderen Ratgebern?" at bounding box center [450, 329] width 335 height 34
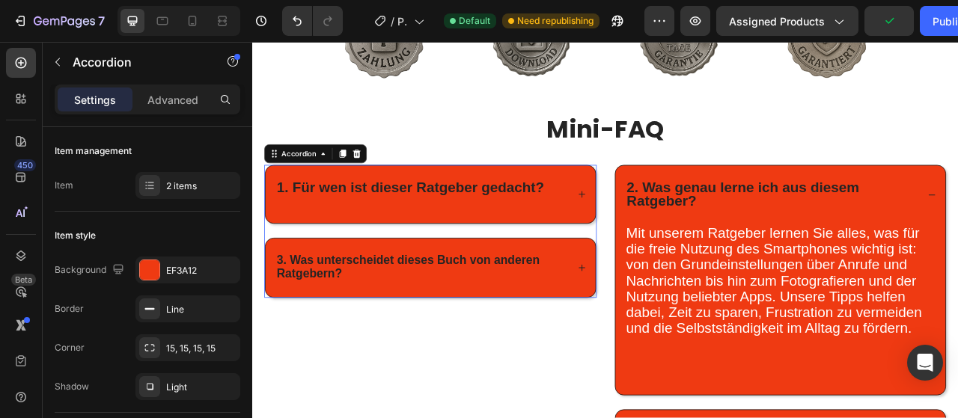
click at [341, 320] on strong "3. Was unterscheidet dieses Buch von anderen Ratgebern?" at bounding box center [450, 329] width 335 height 34
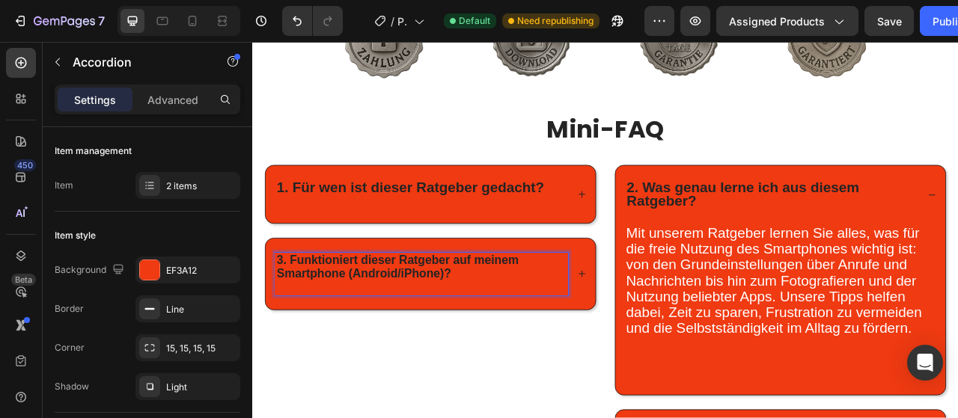
click at [466, 324] on strong "3. Funktioniert dieser Ratgeber auf meinem Smartphone (Android/iPhone)?" at bounding box center [437, 329] width 308 height 34
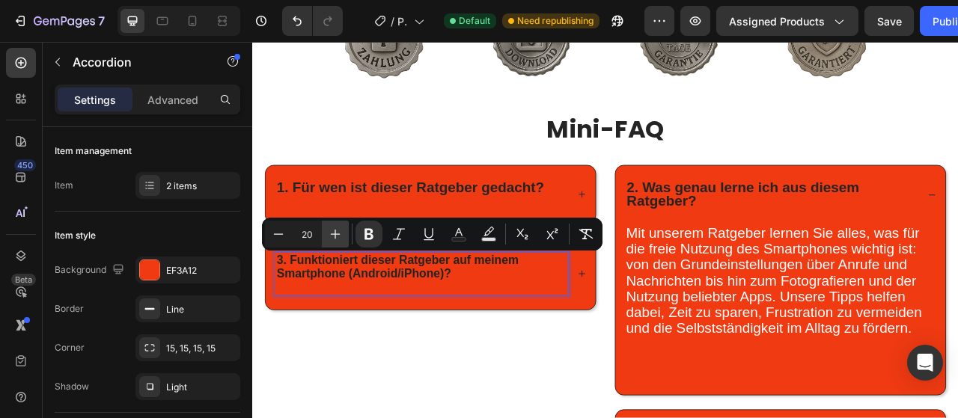
click at [336, 240] on icon "Editor contextual toolbar" at bounding box center [335, 234] width 15 height 15
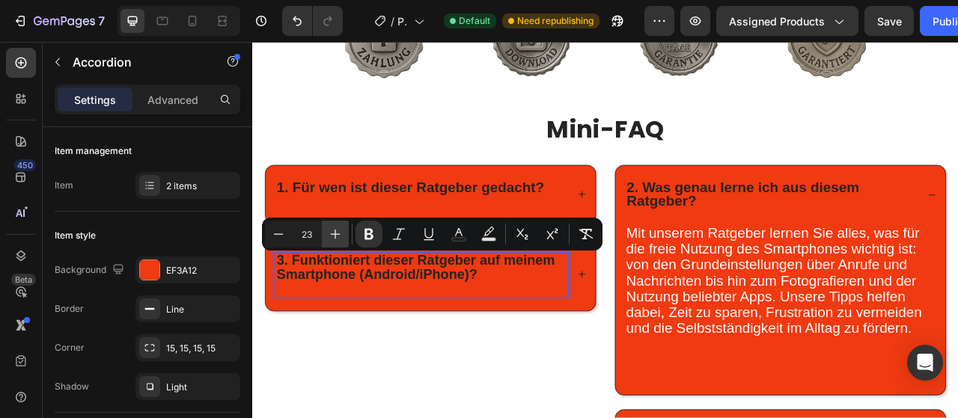
click at [336, 240] on icon "Editor contextual toolbar" at bounding box center [335, 234] width 15 height 15
type input "24"
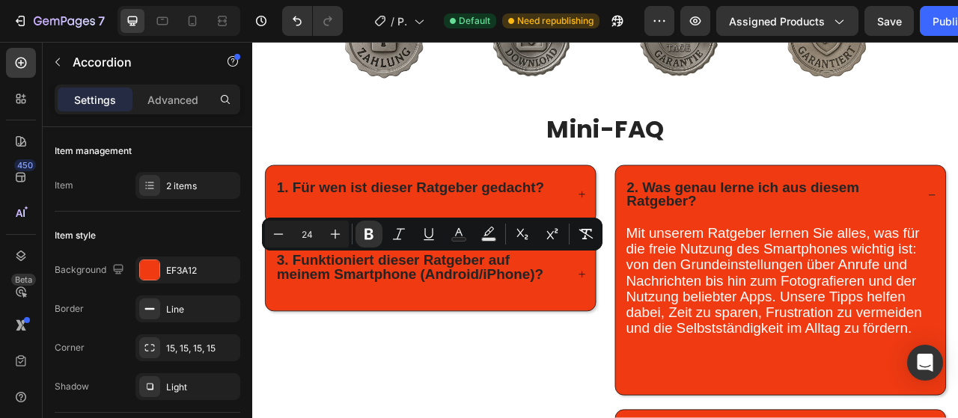
click at [672, 333] on icon at bounding box center [671, 338] width 10 height 10
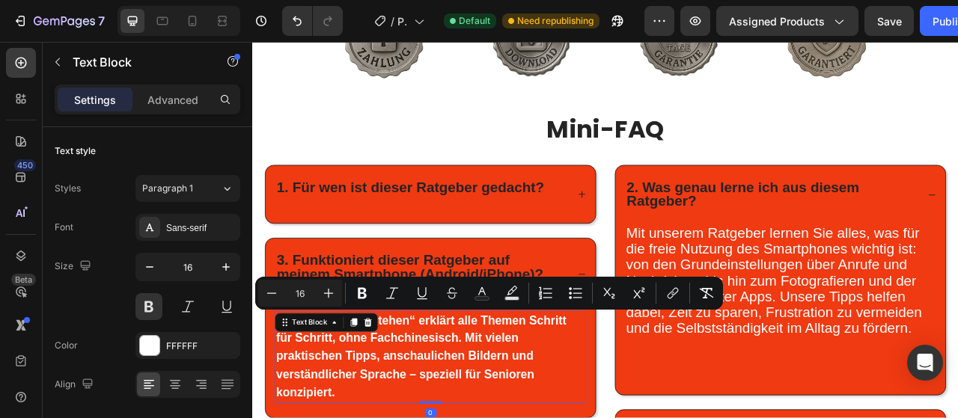
scroll to position [1089, 0]
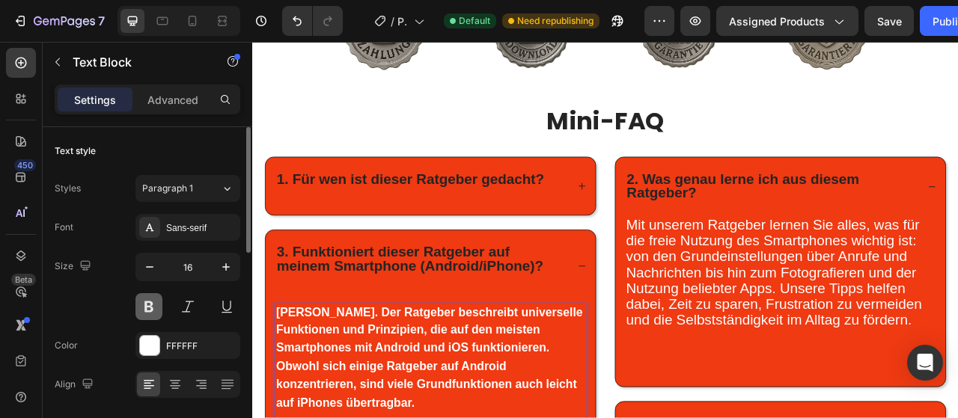
click at [153, 308] on button at bounding box center [149, 306] width 27 height 27
click at [155, 308] on button at bounding box center [149, 306] width 27 height 27
click at [154, 308] on button at bounding box center [149, 306] width 27 height 27
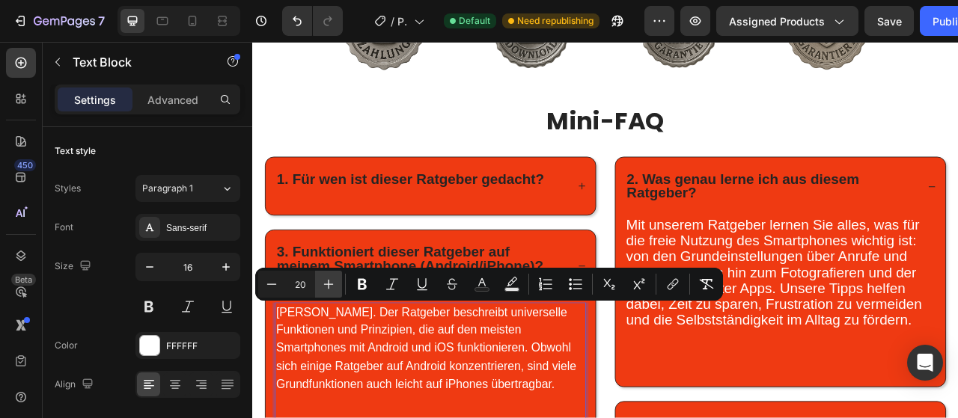
click at [332, 287] on icon "Editor contextual toolbar" at bounding box center [328, 284] width 15 height 15
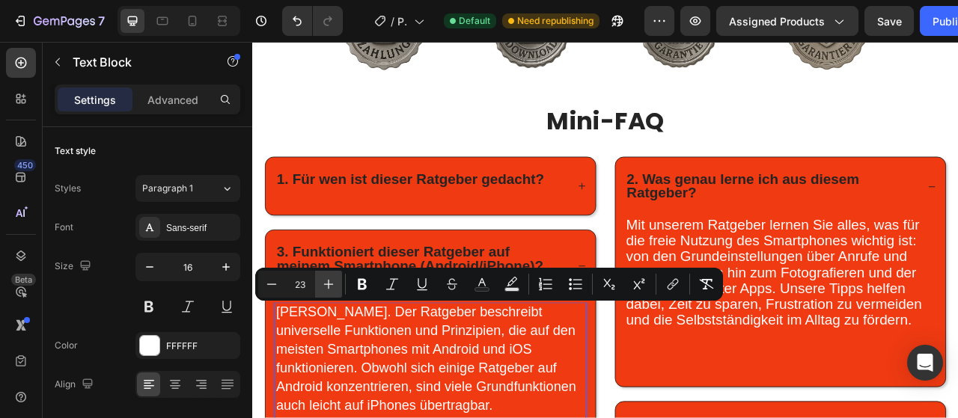
click at [332, 287] on icon "Editor contextual toolbar" at bounding box center [328, 284] width 15 height 15
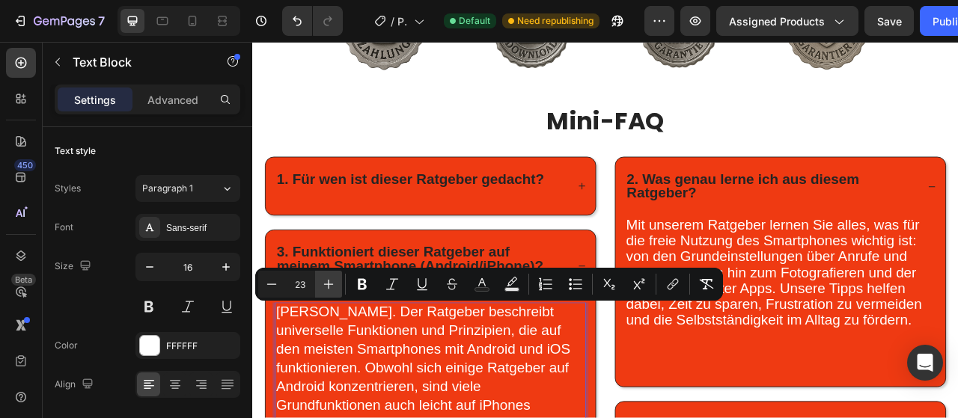
type input "24"
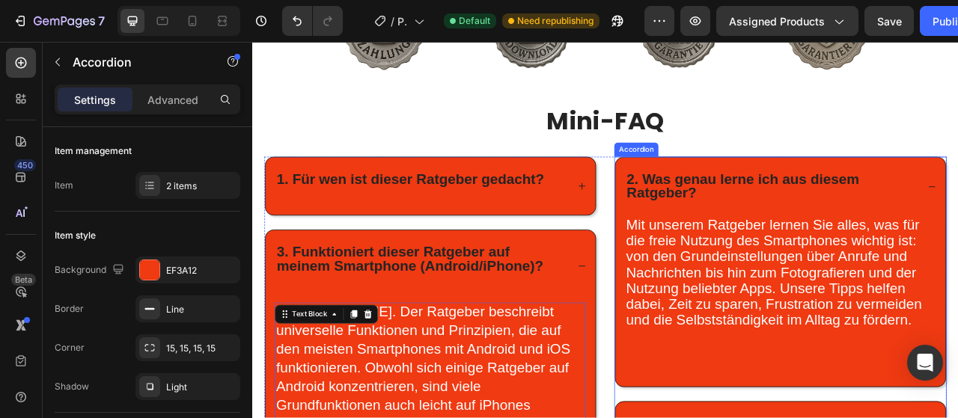
click at [820, 418] on div "2. Was genau lerne ich aus diesem Ratgeber? Mit unserem Ratgeber lernen Sie all…" at bounding box center [924, 374] width 423 height 371
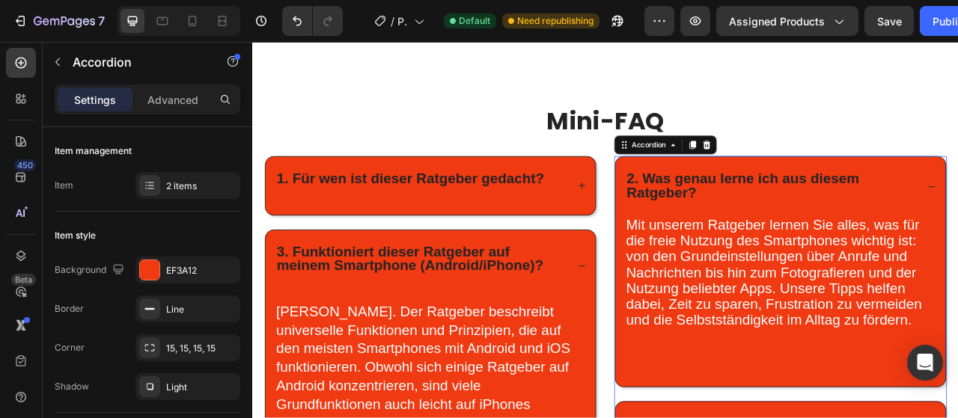
scroll to position [1325, 0]
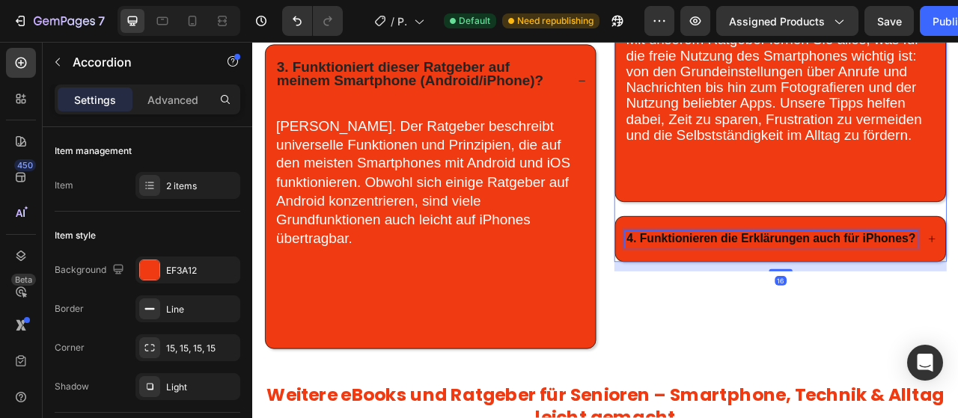
click at [853, 290] on strong "4. Funktionieren die Erklärungen auch für iPhones?" at bounding box center [912, 292] width 368 height 16
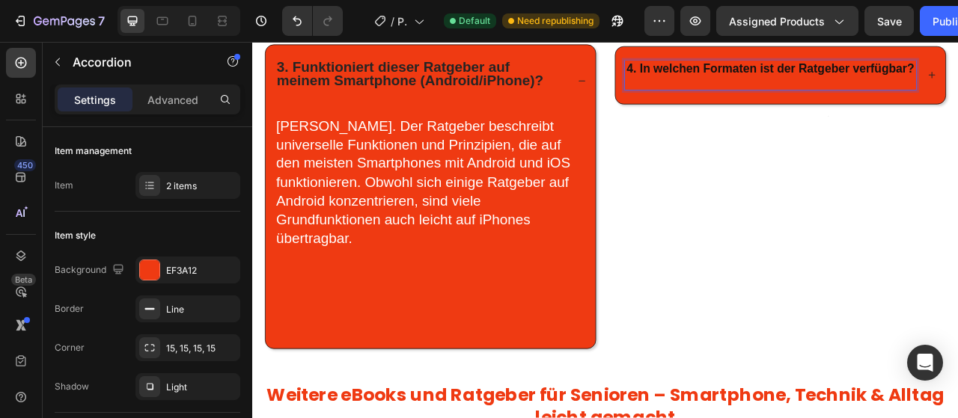
click at [856, 71] on strong "4. In welchen Formaten ist der Ratgeber verfügbar?" at bounding box center [911, 76] width 366 height 16
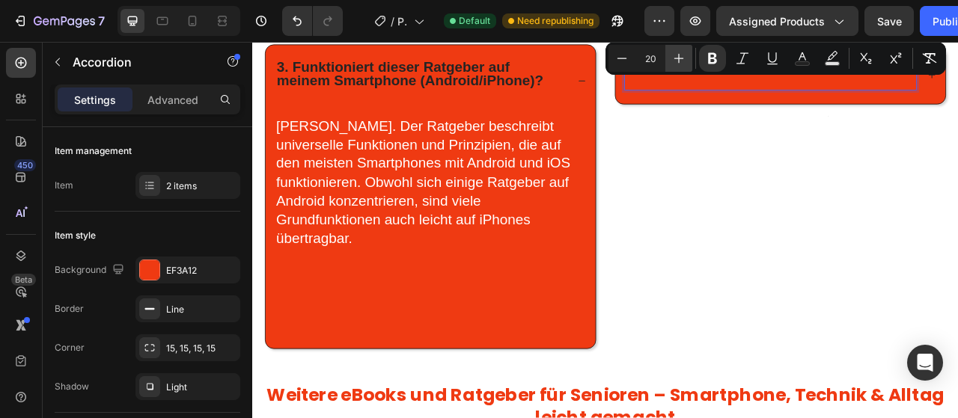
click at [682, 59] on icon "Editor contextual toolbar" at bounding box center [679, 58] width 15 height 15
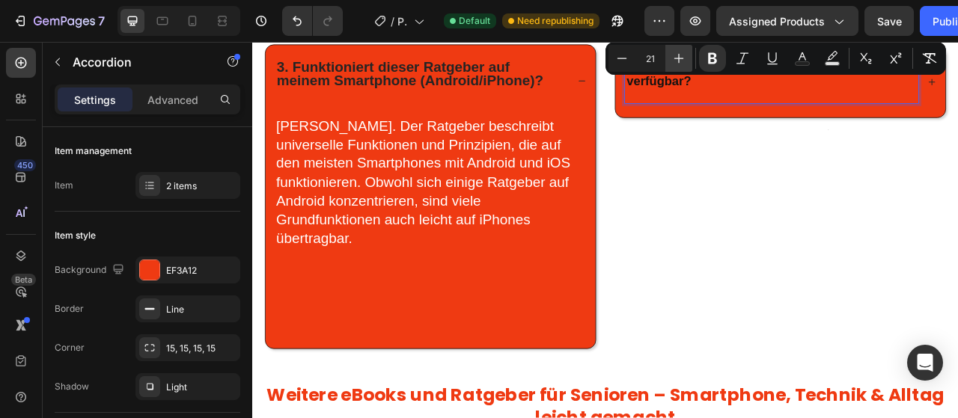
click at [682, 59] on icon "Editor contextual toolbar" at bounding box center [679, 58] width 15 height 15
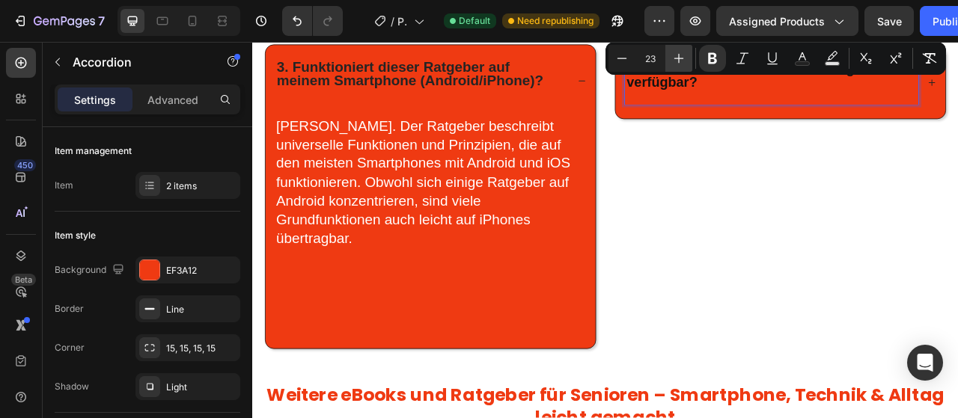
click at [682, 59] on icon "Editor contextual toolbar" at bounding box center [679, 58] width 15 height 15
type input "24"
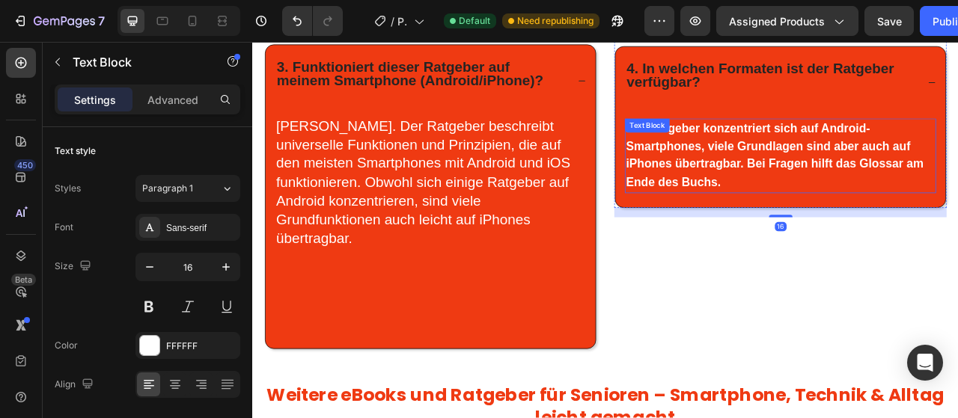
click at [923, 168] on strong "Der Ratgeber konzentriert sich auf Android-Smartphones, viele Grundlagen sind a…" at bounding box center [917, 186] width 379 height 85
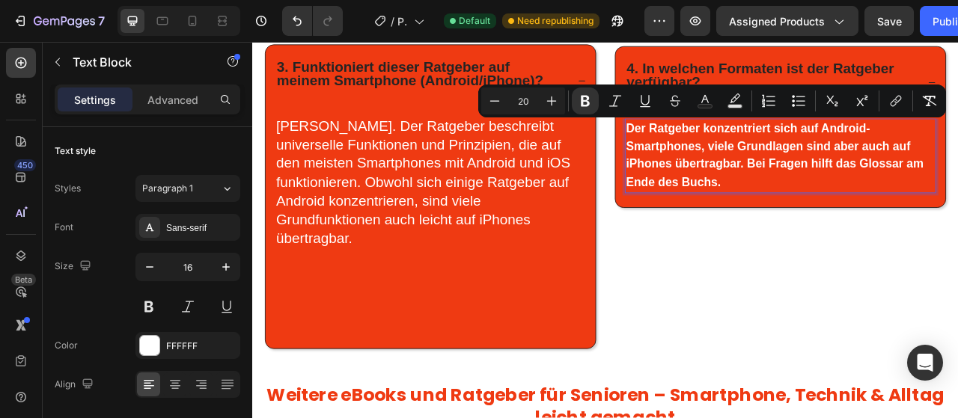
type input "16"
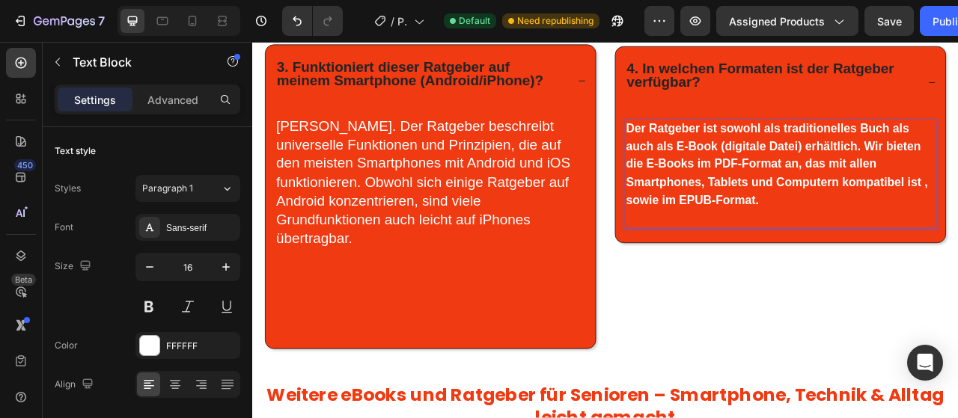
click at [782, 144] on strong "Der Ratgeber ist sowohl als traditionelles Buch als auch als E-Book (digitale D…" at bounding box center [920, 198] width 384 height 109
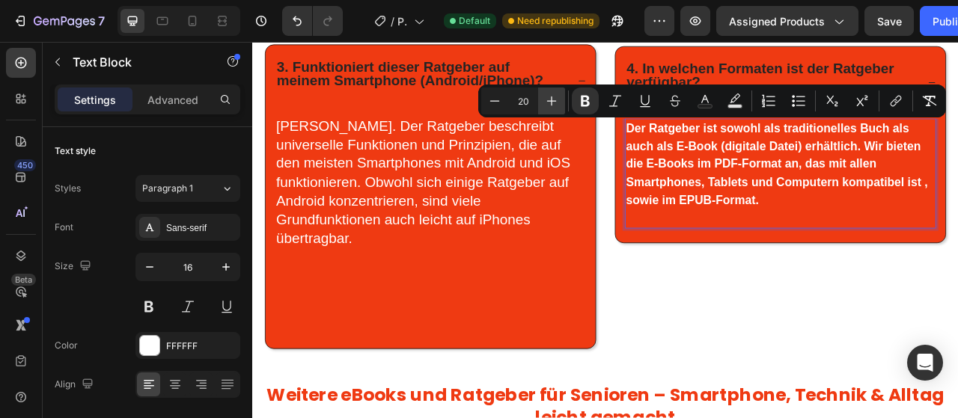
click at [552, 100] on icon "Editor contextual toolbar" at bounding box center [551, 101] width 15 height 15
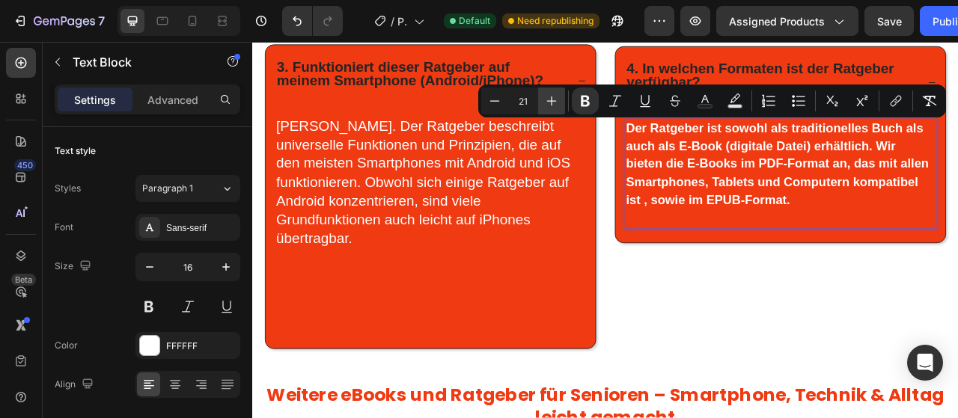
click at [552, 100] on icon "Editor contextual toolbar" at bounding box center [551, 101] width 15 height 15
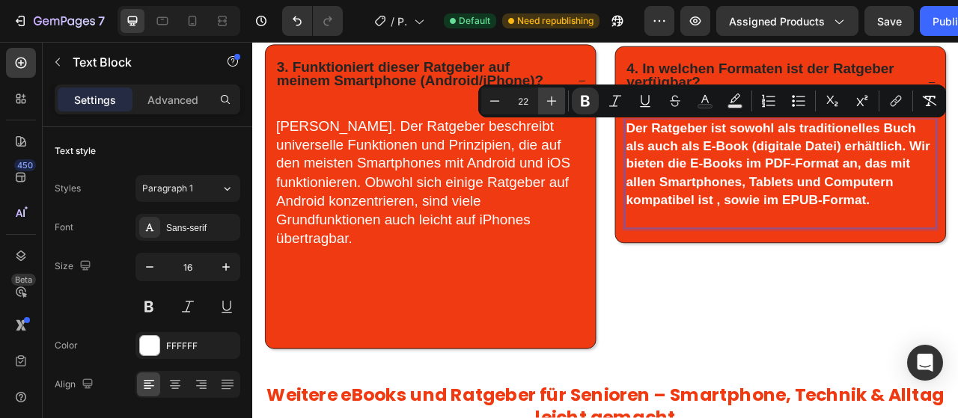
click at [552, 100] on icon "Editor contextual toolbar" at bounding box center [551, 101] width 15 height 15
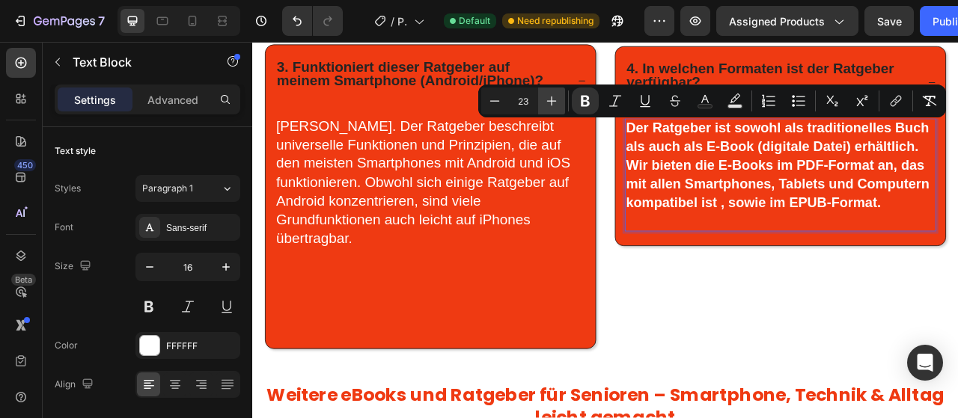
click at [552, 100] on icon "Editor contextual toolbar" at bounding box center [551, 101] width 15 height 15
type input "24"
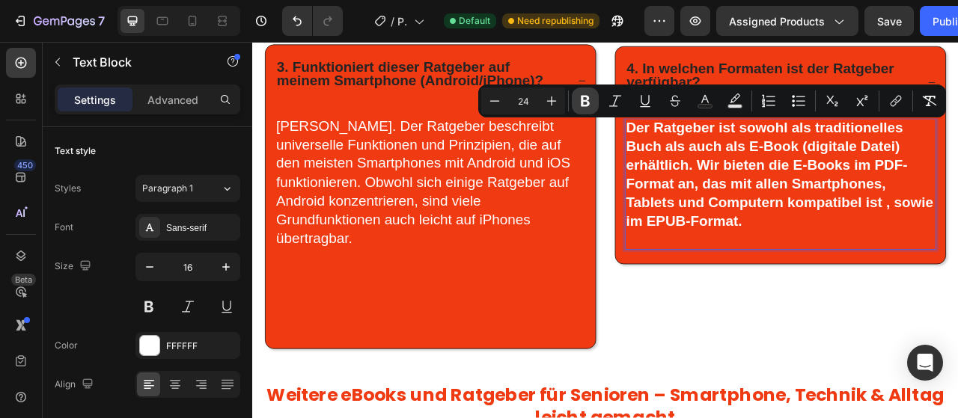
click at [579, 103] on icon "Editor contextual toolbar" at bounding box center [585, 101] width 15 height 15
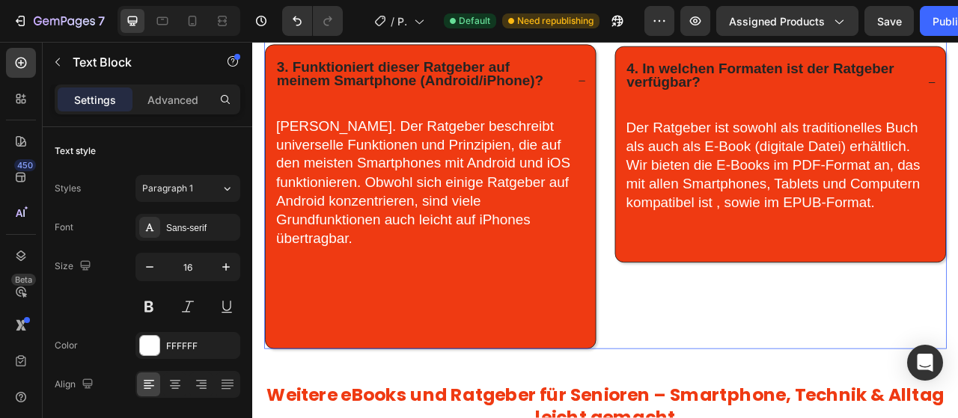
click at [857, 344] on div "2. Was genau lerne ich aus diesem Ratgeber? 4. In welchen Formaten ist der Ratg…" at bounding box center [924, 193] width 423 height 482
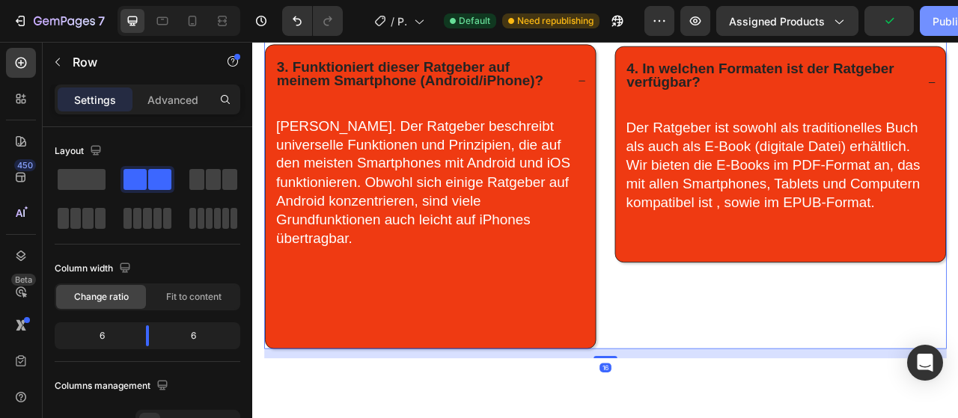
scroll to position [558, 0]
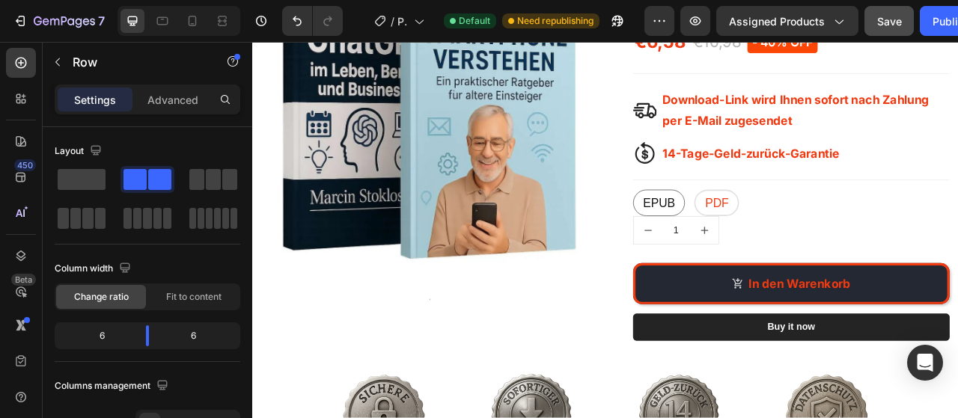
click at [874, 17] on button "Save" at bounding box center [889, 21] width 49 height 30
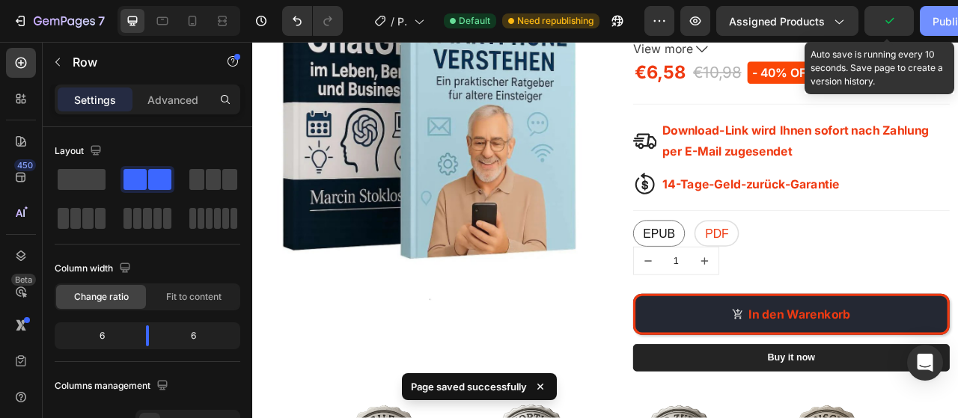
click at [934, 18] on button "Publish" at bounding box center [951, 21] width 63 height 30
